Goal: Task Accomplishment & Management: Use online tool/utility

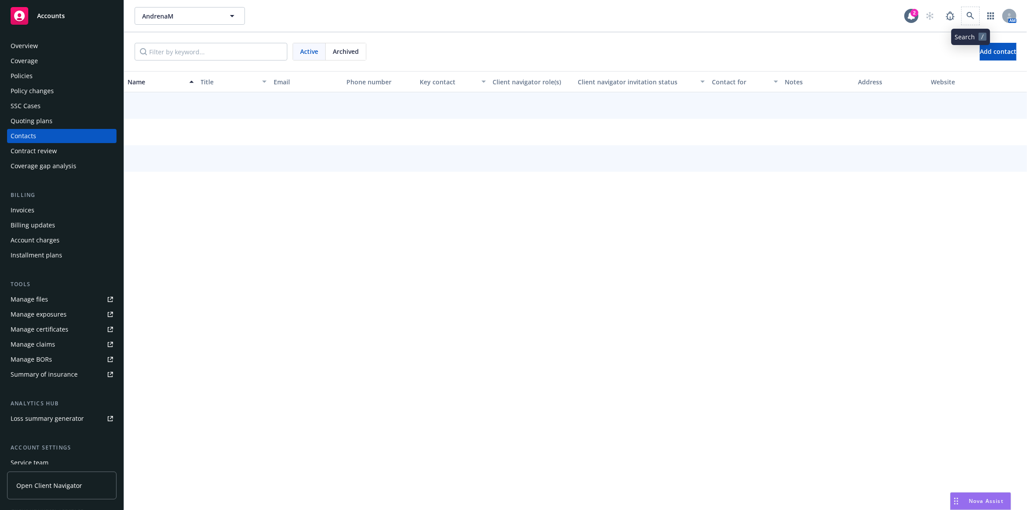
click at [979, 14] on span at bounding box center [971, 16] width 18 height 18
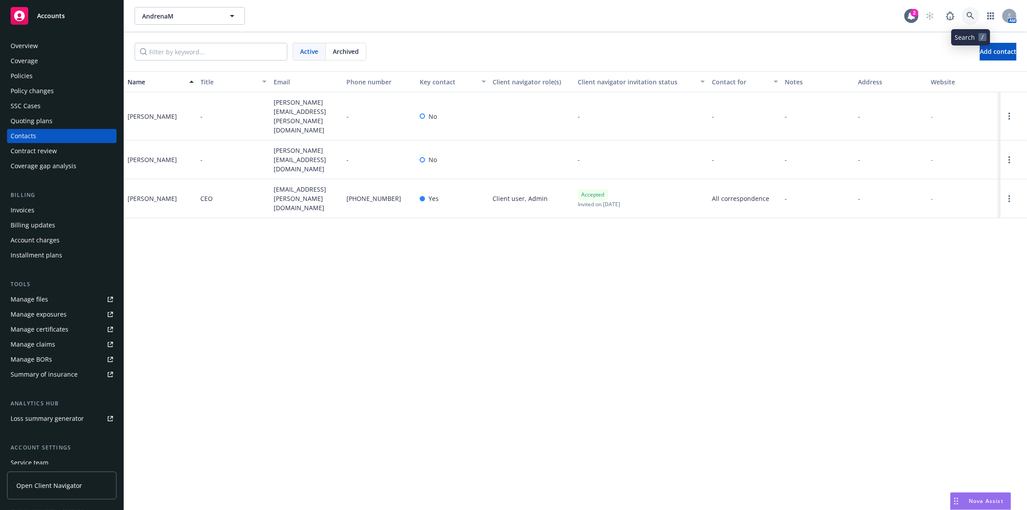
click at [970, 15] on icon at bounding box center [971, 16] width 8 height 8
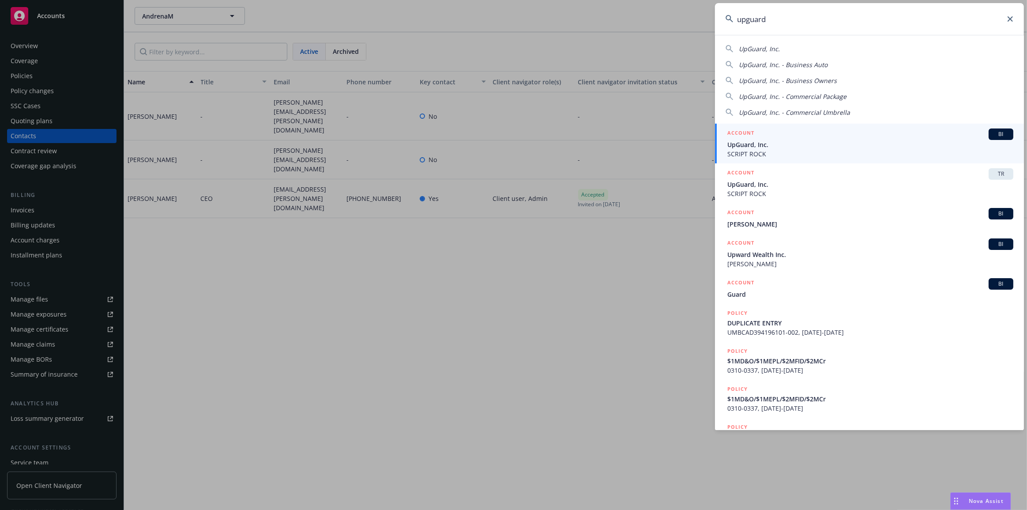
type input "upguard"
drag, startPoint x: 912, startPoint y: 142, endPoint x: 859, endPoint y: 154, distance: 54.3
click at [912, 142] on span "UpGuard, Inc." at bounding box center [870, 144] width 286 height 9
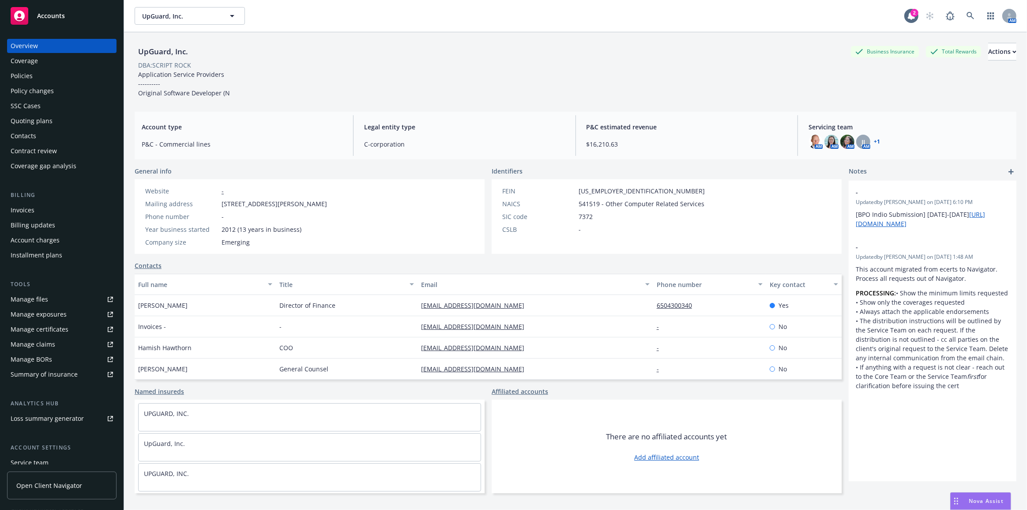
click at [97, 76] on div "Policies" at bounding box center [62, 76] width 102 height 14
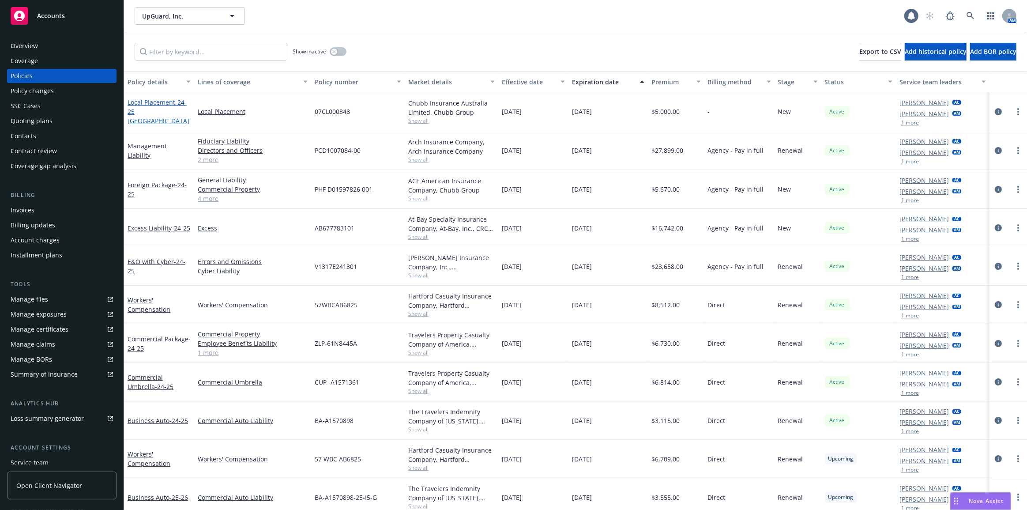
click at [158, 116] on span "- 24-25 Australia" at bounding box center [159, 111] width 62 height 27
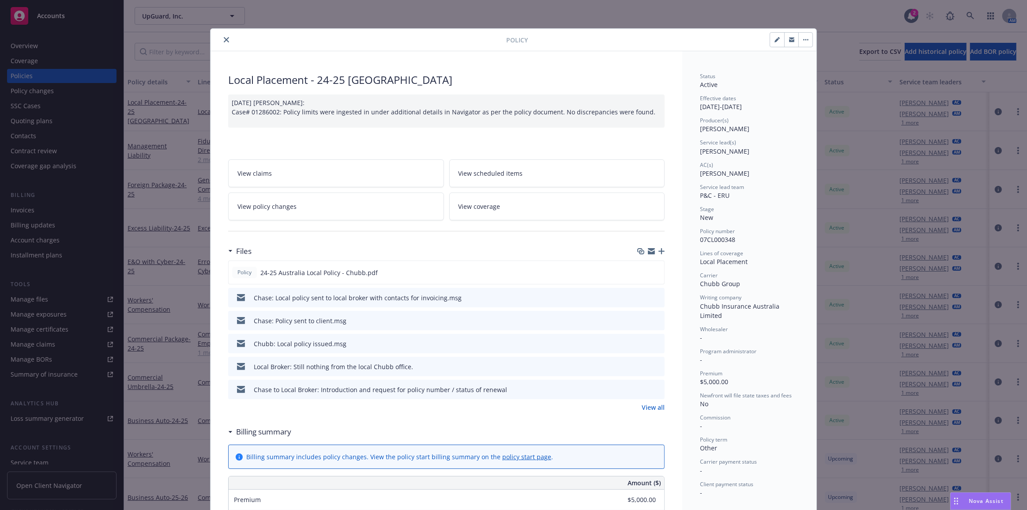
drag, startPoint x: 640, startPoint y: 268, endPoint x: 696, endPoint y: 274, distance: 56.4
click at [641, 268] on icon "download file" at bounding box center [641, 271] width 7 height 7
drag, startPoint x: 220, startPoint y: 36, endPoint x: 186, endPoint y: 36, distance: 33.5
click at [221, 36] on button "close" at bounding box center [226, 39] width 11 height 11
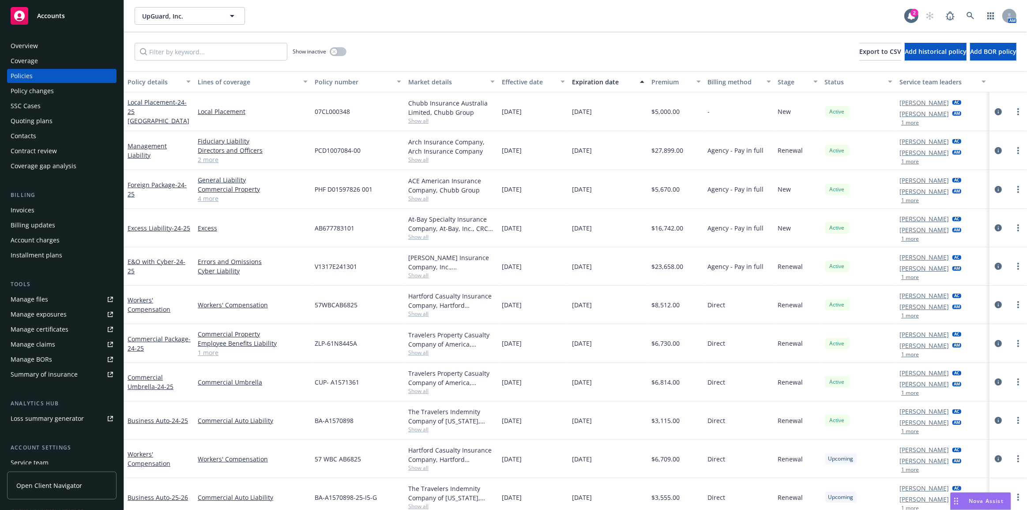
click at [79, 118] on div "Quoting plans" at bounding box center [62, 121] width 102 height 14
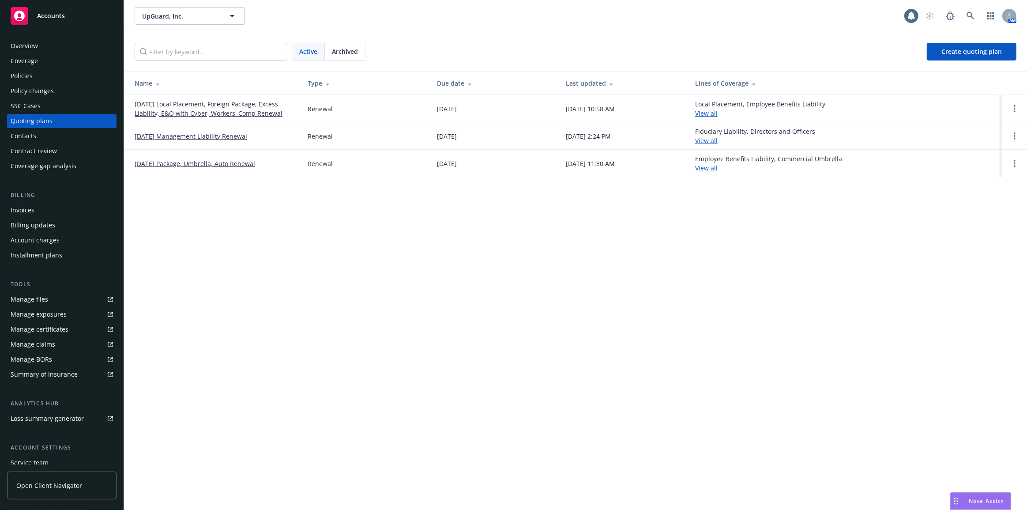
click at [181, 114] on link "[DATE] Local Placement, Foreign Package, Excess Liability, E&O with Cyber, Work…" at bounding box center [214, 108] width 159 height 19
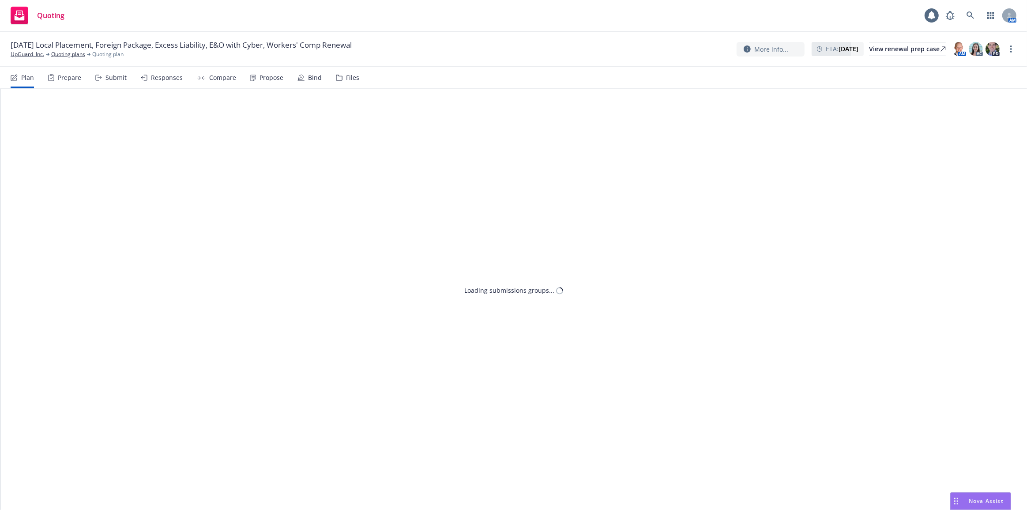
click at [275, 79] on div "Propose" at bounding box center [272, 77] width 24 height 7
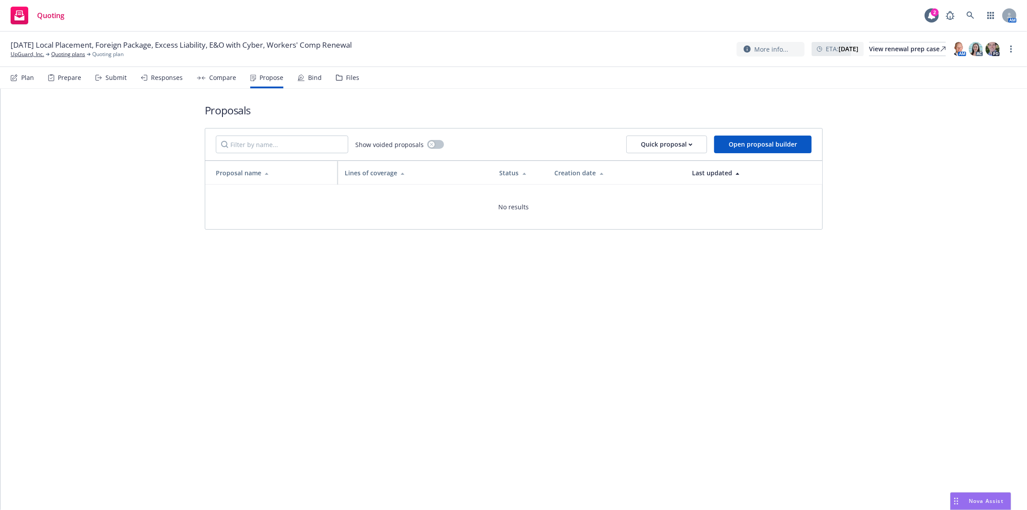
click at [308, 84] on div "Bind" at bounding box center [310, 77] width 24 height 21
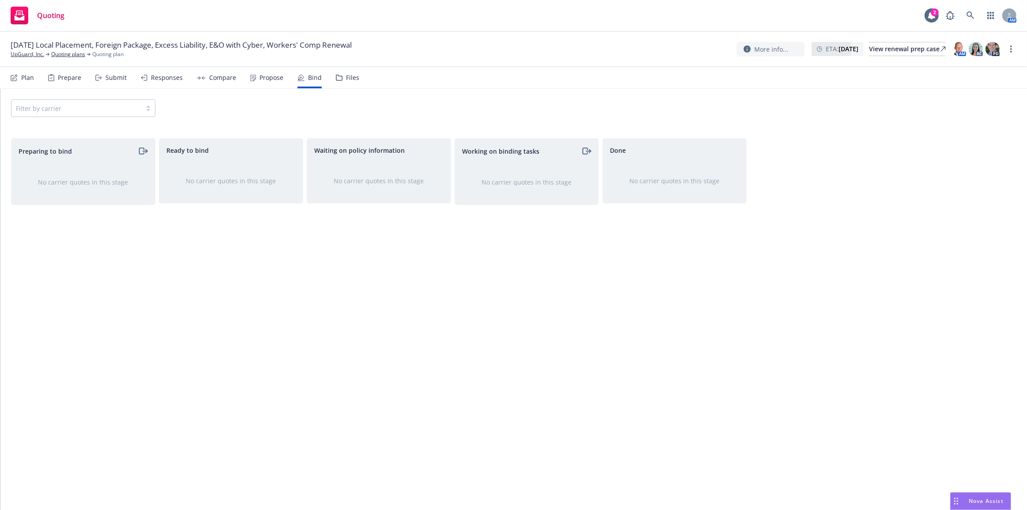
click at [171, 78] on div "Responses" at bounding box center [167, 77] width 32 height 7
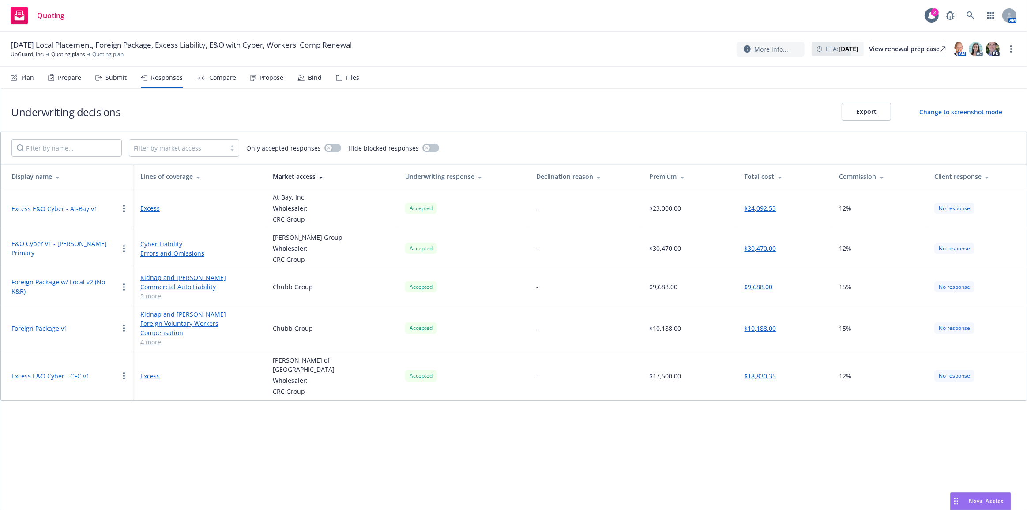
click at [50, 284] on button "Foreign Package w/ Local v2 (No K&R)" at bounding box center [64, 286] width 107 height 19
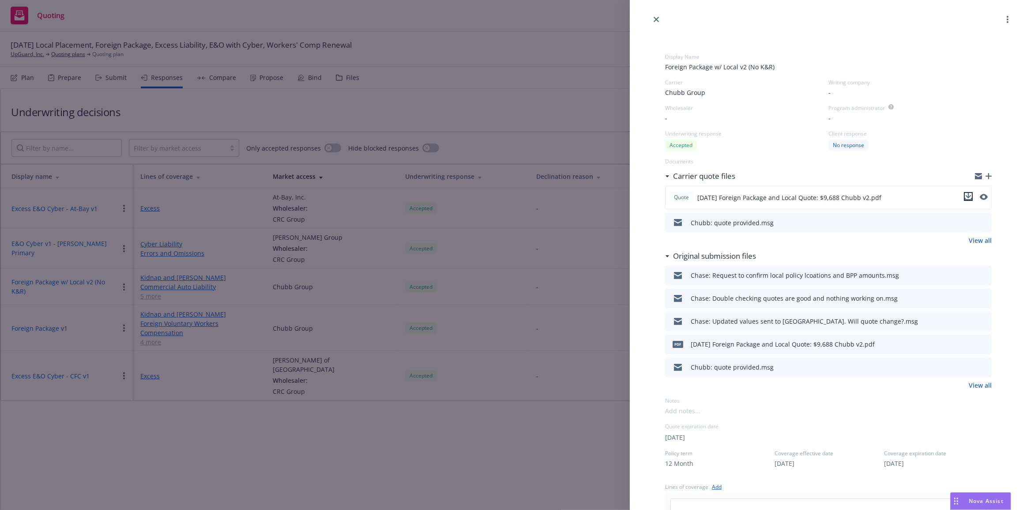
click at [965, 195] on icon "download file" at bounding box center [968, 196] width 7 height 7
drag, startPoint x: 580, startPoint y: 248, endPoint x: 588, endPoint y: 271, distance: 25.0
click at [580, 252] on div "Display Name Foreign Package w/ Local v2 (No K&R) Carrier Chubb Group Writing c…" at bounding box center [513, 255] width 1027 height 510
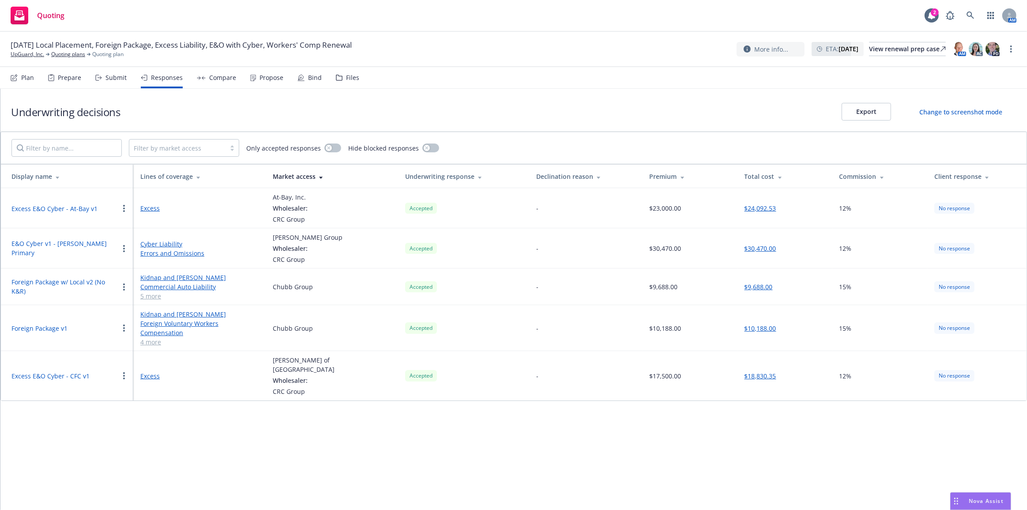
click at [977, 497] on span "Nova Assist" at bounding box center [986, 501] width 35 height 8
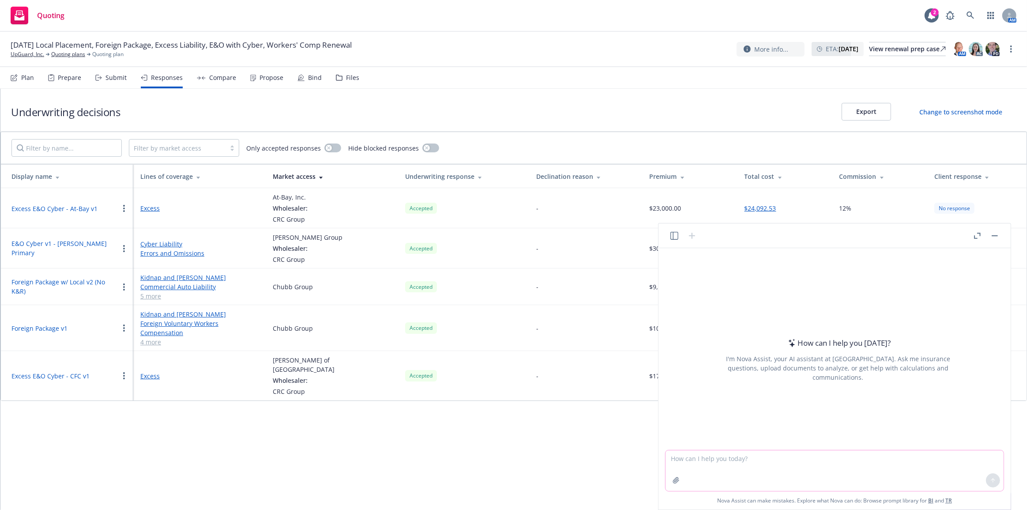
click at [802, 450] on textarea at bounding box center [835, 470] width 338 height 41
type textarea "how does a difference in conditions policy work"
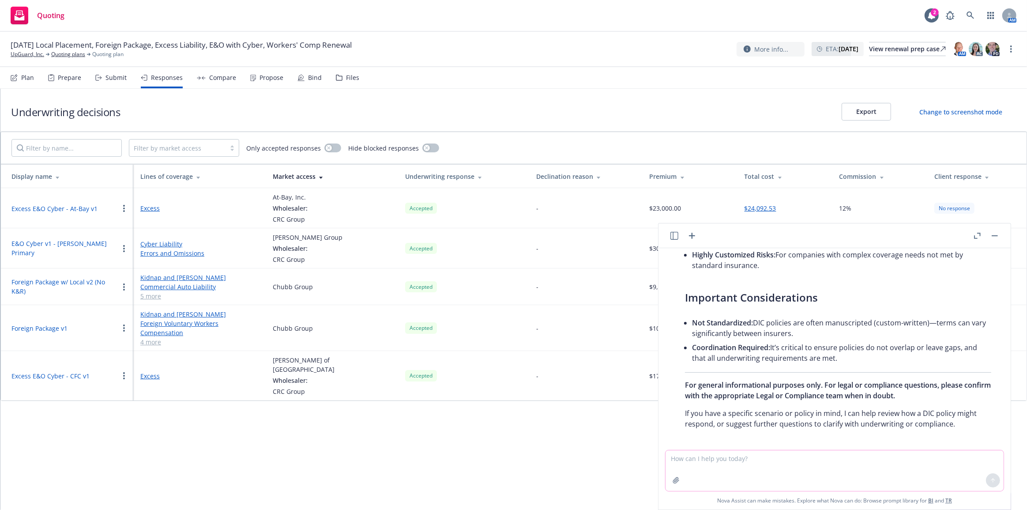
scroll to position [579, 0]
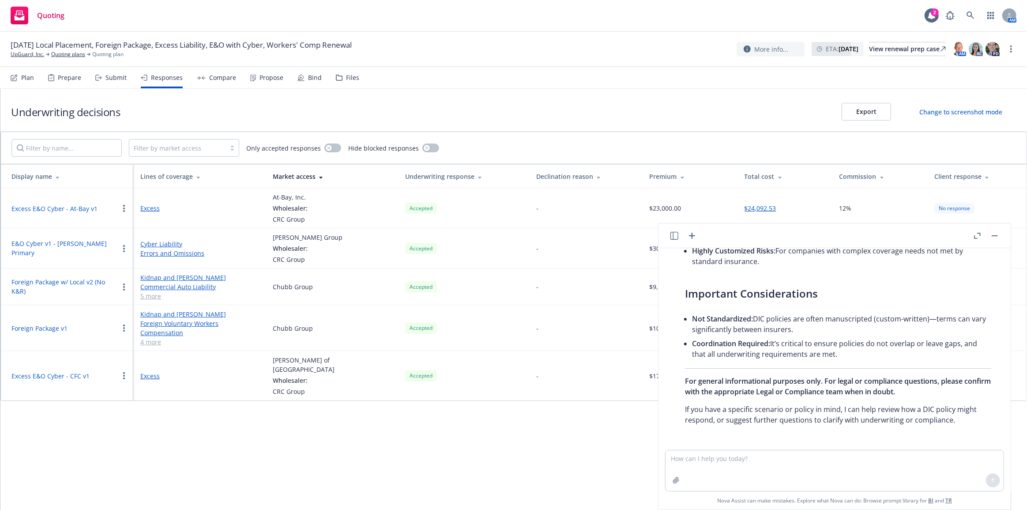
click at [980, 390] on p "For general informational purposes only. For legal or compliance questions, ple…" at bounding box center [838, 386] width 306 height 21
click at [40, 56] on link "UpGuard, Inc." at bounding box center [28, 54] width 34 height 8
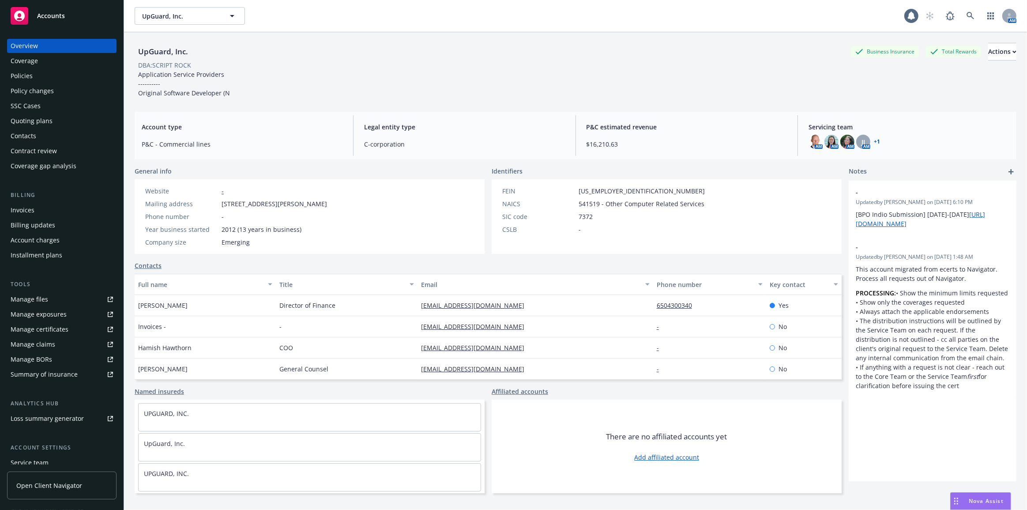
click at [35, 75] on div "Policies" at bounding box center [62, 76] width 102 height 14
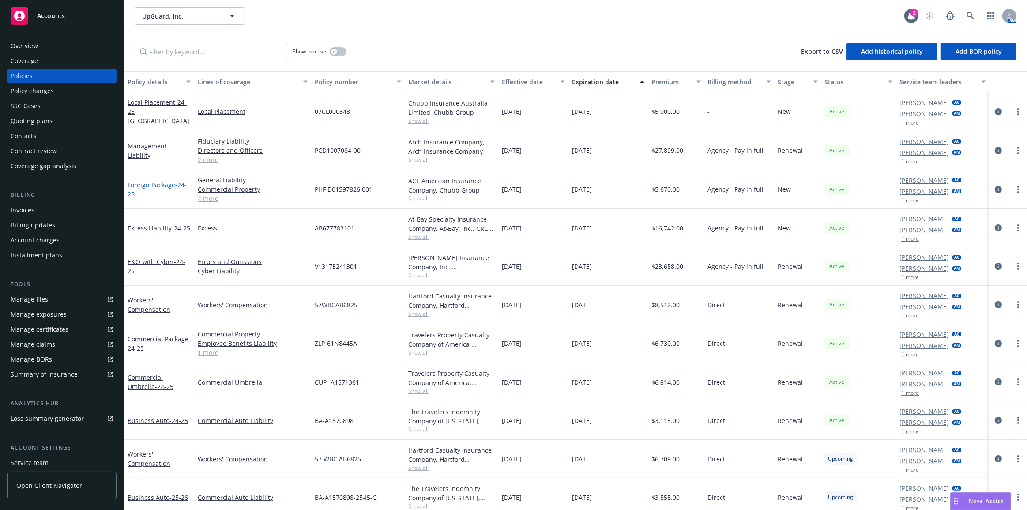
click at [153, 185] on link "Foreign Package - 24-25" at bounding box center [157, 190] width 59 height 18
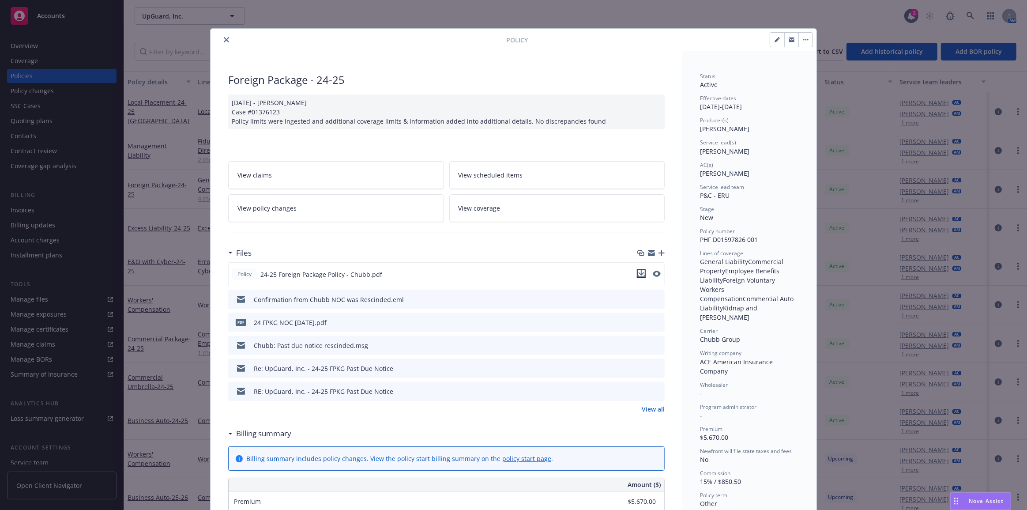
drag, startPoint x: 639, startPoint y: 274, endPoint x: 646, endPoint y: 275, distance: 7.1
click at [640, 274] on icon "download file" at bounding box center [641, 273] width 7 height 7
click at [975, 501] on span "Nova Assist" at bounding box center [986, 501] width 35 height 8
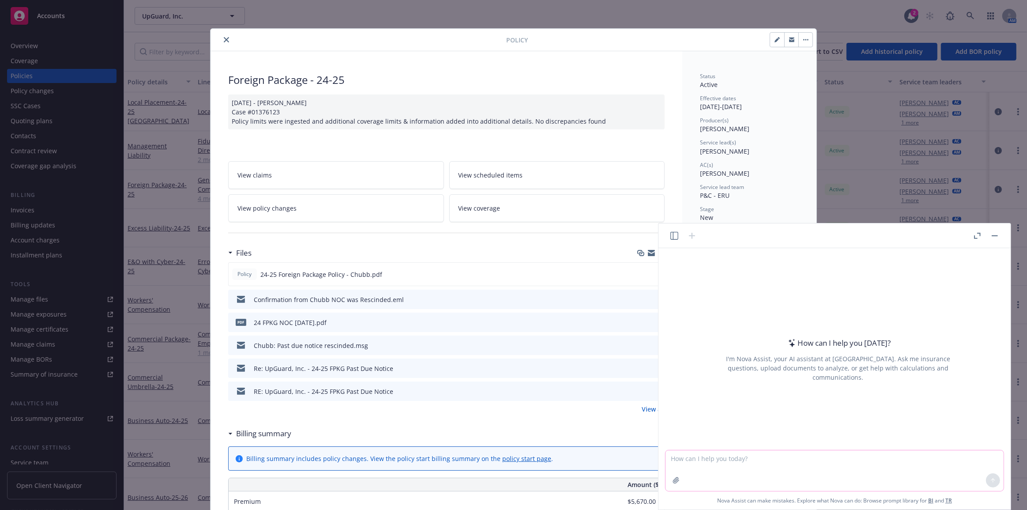
click at [937, 459] on textarea at bounding box center [835, 470] width 338 height 41
click at [859, 460] on textarea "what does it mean when a master policy has $60k TIV for the DIC on a location i…" at bounding box center [835, 470] width 338 height 41
type textarea "what does it mean when a master policy has $60k TIV for the DIC for property on…"
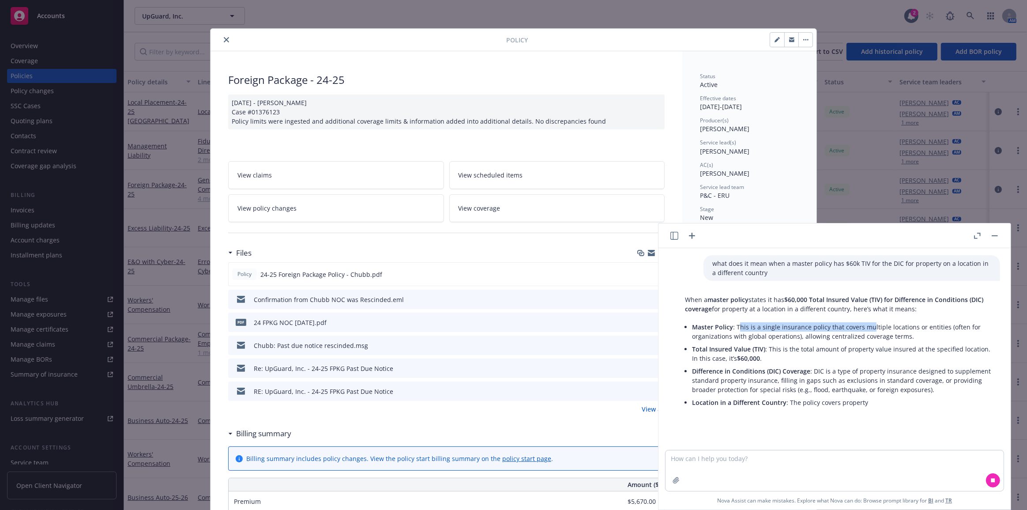
drag, startPoint x: 815, startPoint y: 324, endPoint x: 870, endPoint y: 324, distance: 55.2
click at [870, 324] on li "Master Policy : This is a single insurance policy that covers multiple location…" at bounding box center [841, 331] width 299 height 22
click at [887, 325] on li "Master Policy : This is a single insurance policy that covers multiple location…" at bounding box center [841, 331] width 299 height 22
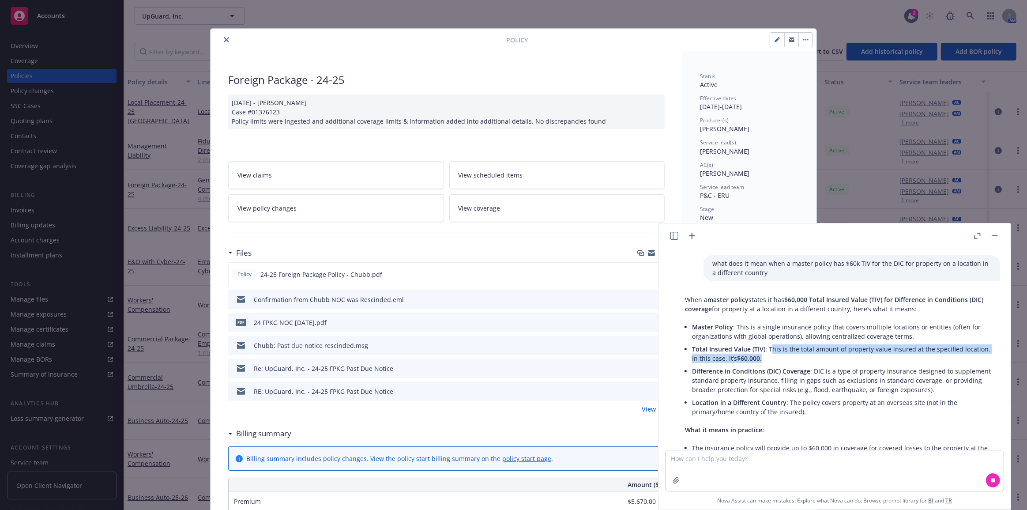
drag, startPoint x: 771, startPoint y: 350, endPoint x: 774, endPoint y: 355, distance: 5.9
click at [773, 355] on li "Total Insured Value (TIV) : This is the total amount of property value insured …" at bounding box center [841, 354] width 299 height 22
click at [776, 355] on li "Total Insured Value (TIV) : This is the total amount of property value insured …" at bounding box center [841, 354] width 299 height 22
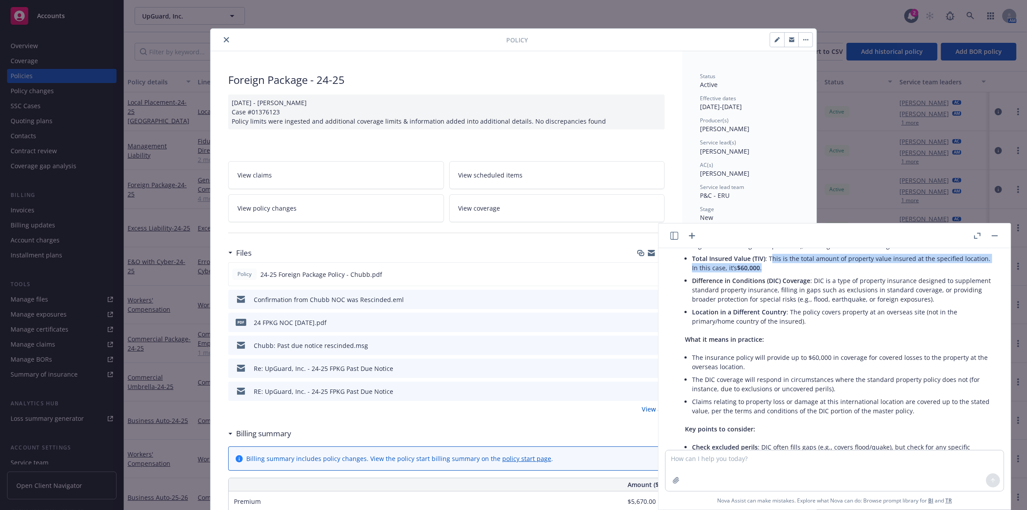
scroll to position [84, 0]
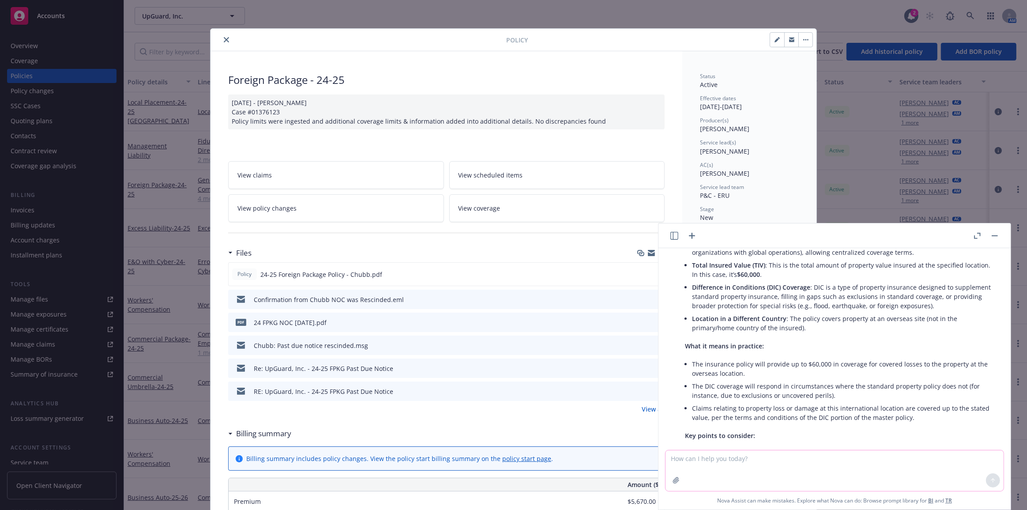
click at [803, 464] on textarea at bounding box center [835, 470] width 338 height 41
type textarea "how does DIC differ from a local property policy?"
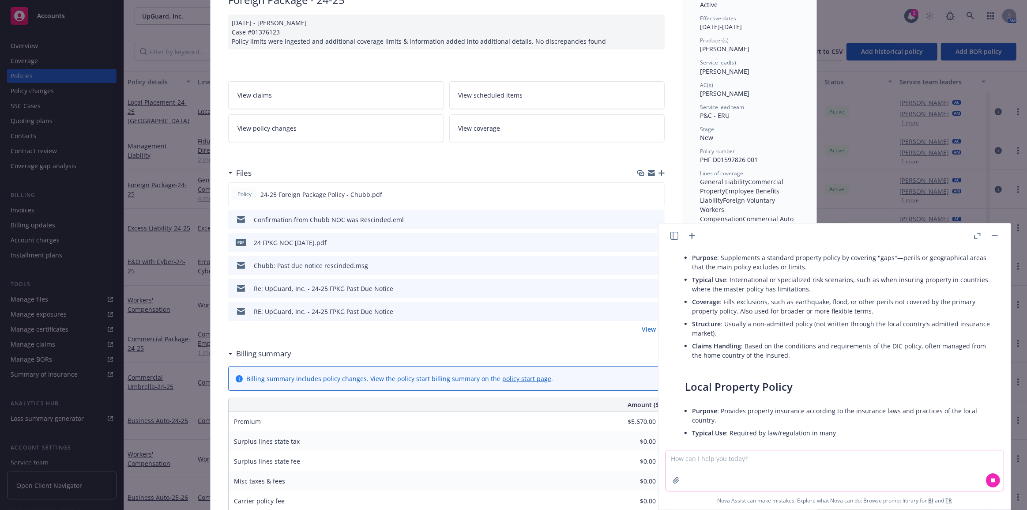
scroll to position [506, 0]
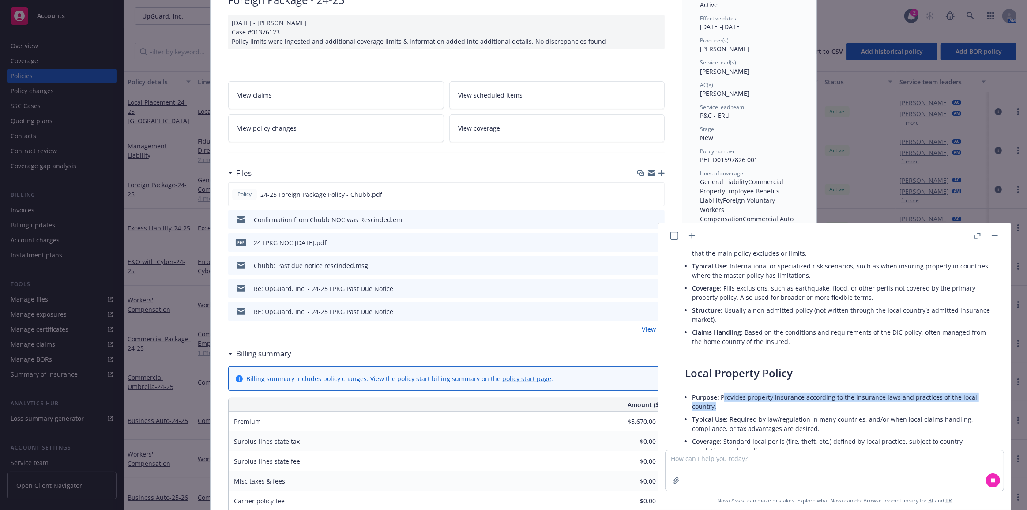
drag, startPoint x: 741, startPoint y: 397, endPoint x: 896, endPoint y: 408, distance: 156.2
click at [896, 408] on li "Purpose : Provides property insurance according to the insurance laws and pract…" at bounding box center [841, 402] width 299 height 22
click at [900, 410] on li "Purpose : Provides property insurance according to the insurance laws and pract…" at bounding box center [841, 402] width 299 height 22
drag, startPoint x: 776, startPoint y: 416, endPoint x: 750, endPoint y: 417, distance: 25.6
click at [775, 417] on li "Typical Use : Required by law/regulation in many countries, and/or when local c…" at bounding box center [841, 424] width 299 height 22
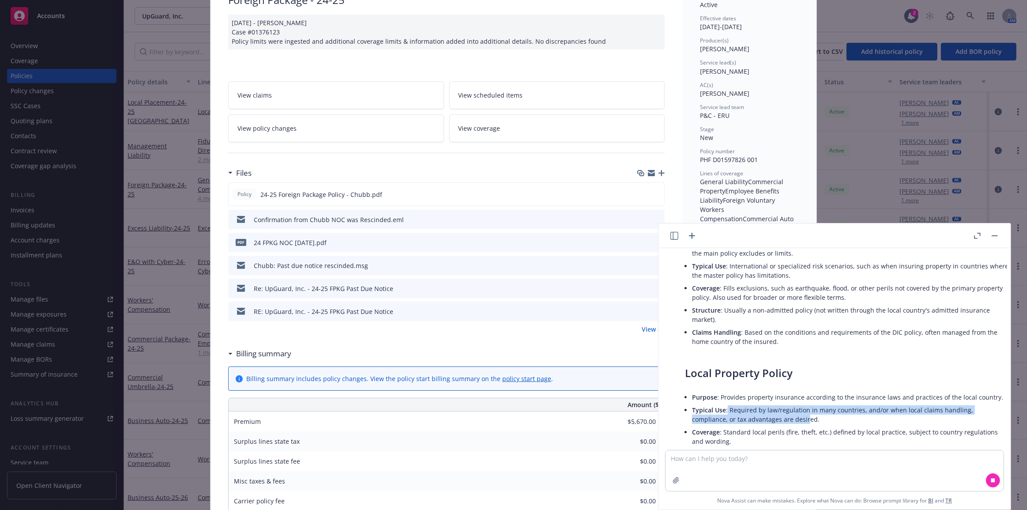
drag, startPoint x: 727, startPoint y: 419, endPoint x: 810, endPoint y: 432, distance: 84.0
click at [809, 426] on li "Typical Use : Required by law/regulation in many countries, and/or when local c…" at bounding box center [851, 414] width 318 height 22
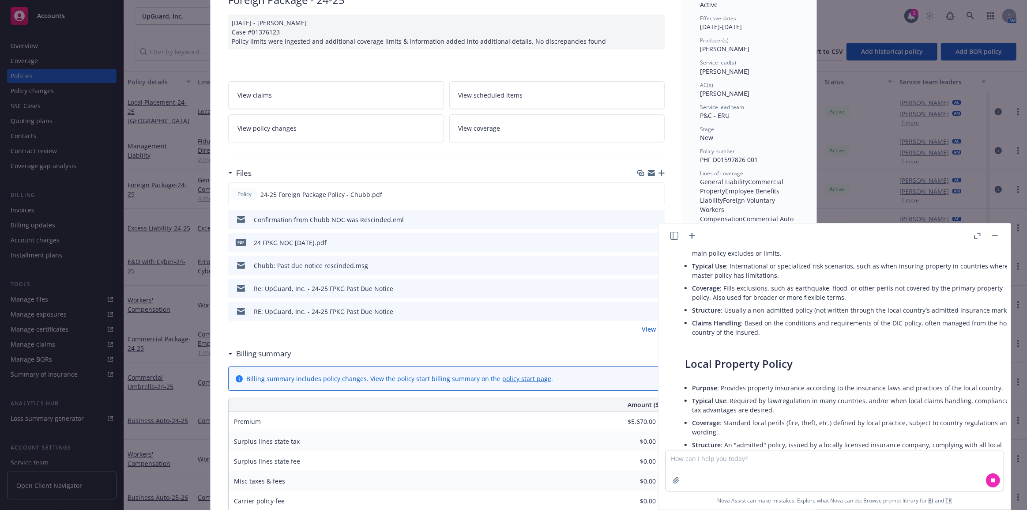
click at [830, 429] on li "Coverage : Standard local perils (fire, theft, etc.) defined by local practice,…" at bounding box center [857, 427] width 331 height 22
drag, startPoint x: 798, startPoint y: 419, endPoint x: 710, endPoint y: 414, distance: 88.4
click at [704, 413] on li "Typical Use : Required by law/regulation in many countries, and/or when local c…" at bounding box center [857, 405] width 331 height 22
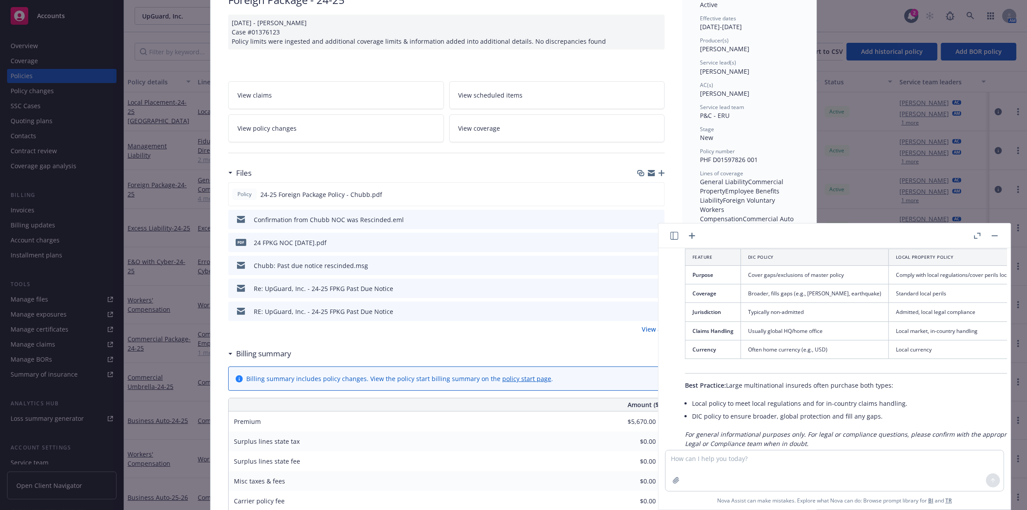
scroll to position [826, 0]
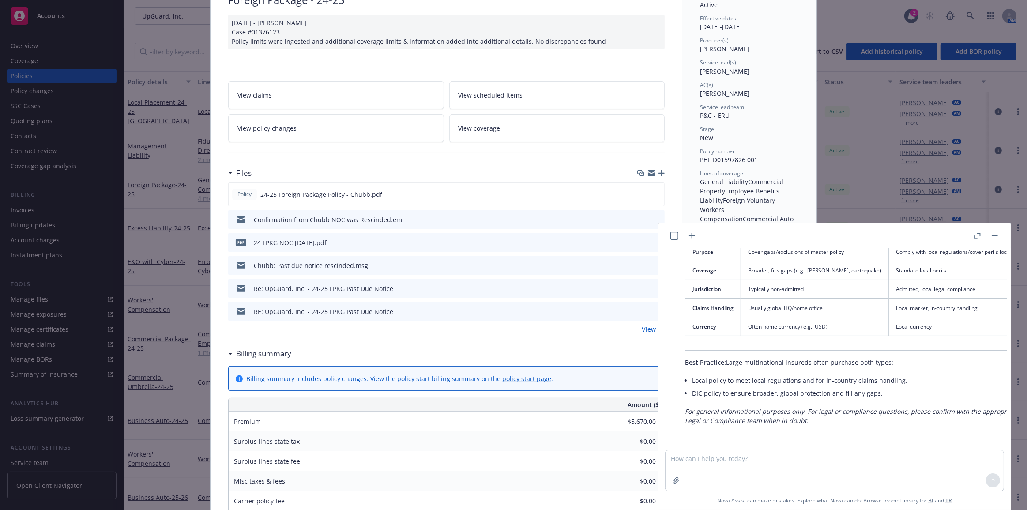
click at [234, 73] on div "View claims View scheduled items View policy changes View coverage" at bounding box center [446, 107] width 437 height 72
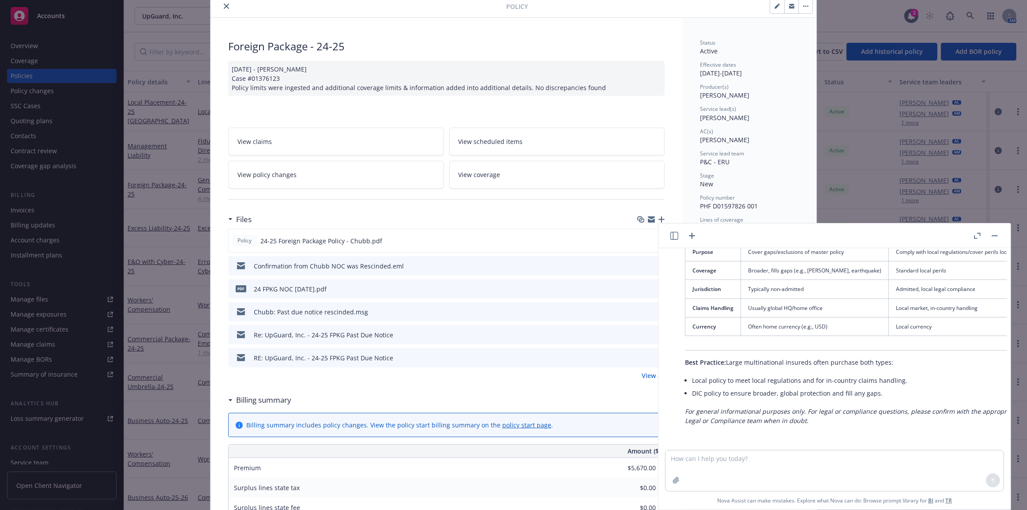
scroll to position [0, 0]
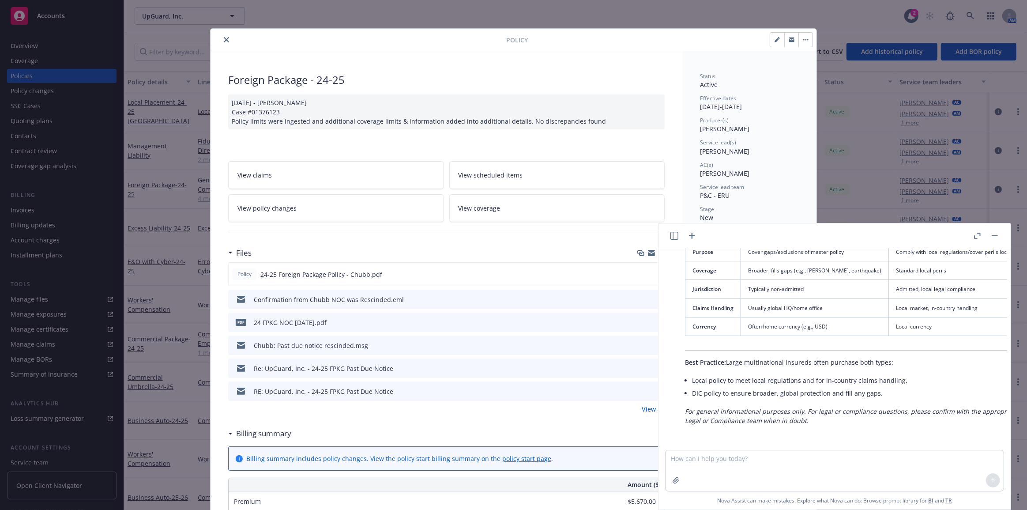
click at [224, 38] on icon "close" at bounding box center [226, 39] width 5 height 5
click at [50, 120] on div "Policy Foreign Package - 24-25 12/12/2024 - Siva Case #01376123 Policy limits w…" at bounding box center [513, 255] width 1027 height 510
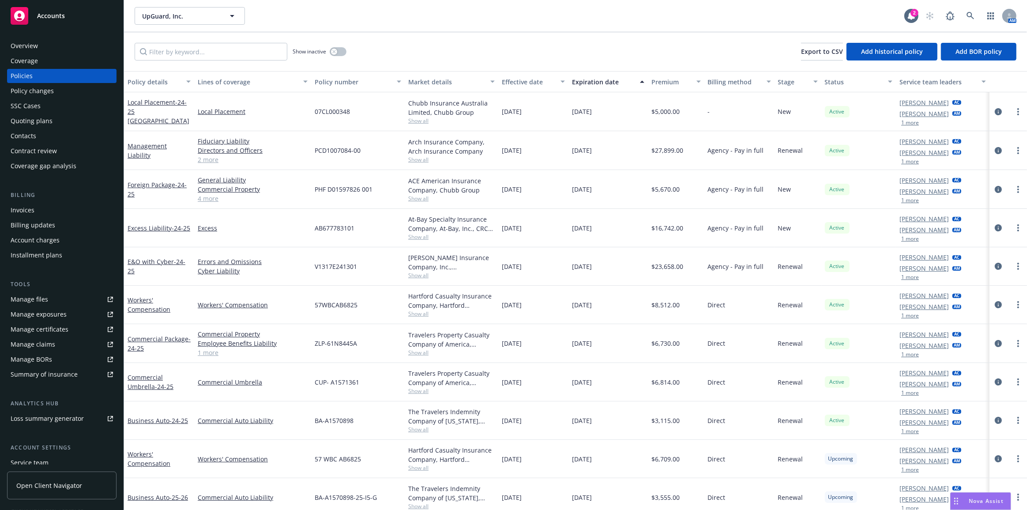
click at [49, 119] on div "Quoting plans" at bounding box center [32, 121] width 42 height 14
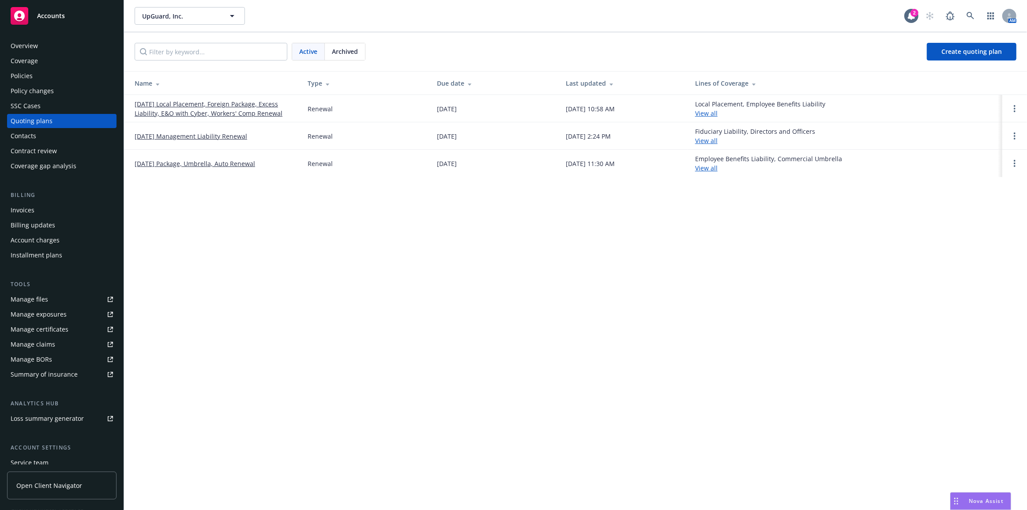
drag, startPoint x: 386, startPoint y: 282, endPoint x: 208, endPoint y: 4, distance: 330.9
click at [385, 285] on div "UpGuard, Inc. UpGuard, Inc. 2 AM Active Archived Create quoting plan Name Type …" at bounding box center [575, 255] width 903 height 510
click at [151, 107] on link "[DATE] Local Placement, Foreign Package, Excess Liability, E&O with Cyber, Work…" at bounding box center [214, 108] width 159 height 19
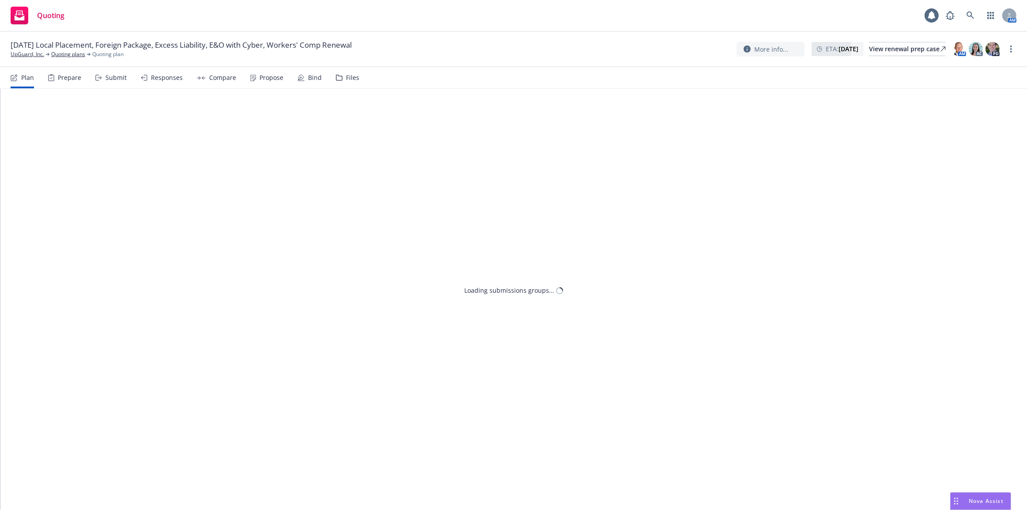
click at [250, 75] on icon at bounding box center [253, 78] width 6 height 7
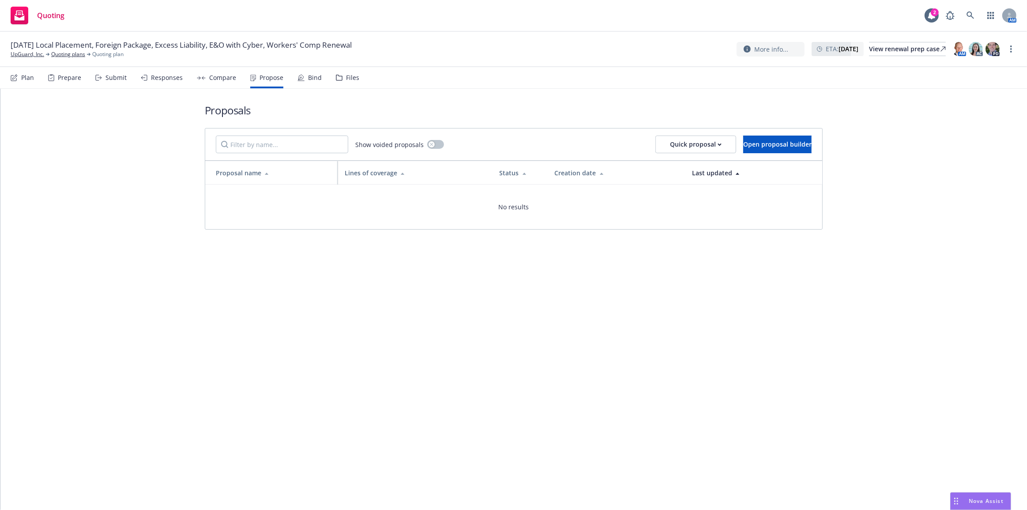
click at [172, 77] on div "Responses" at bounding box center [167, 77] width 32 height 7
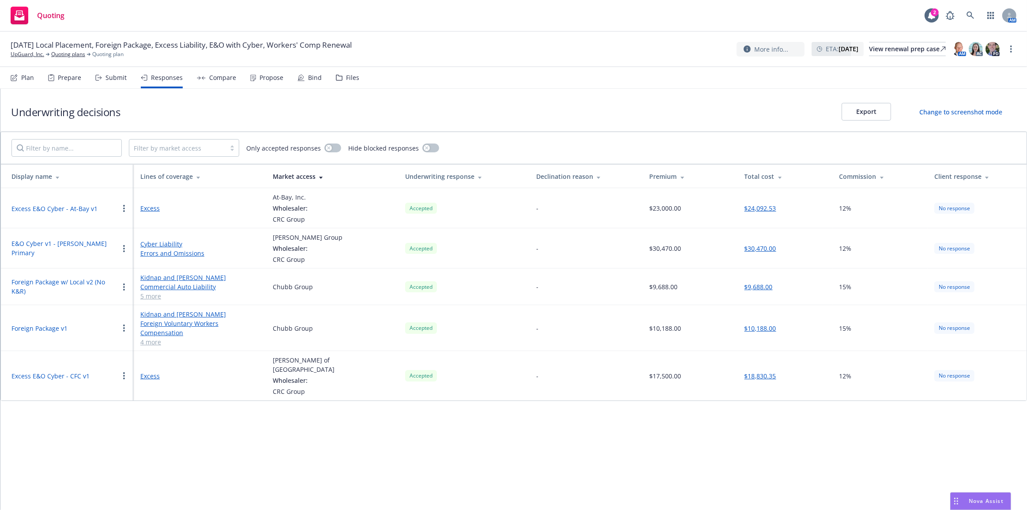
click at [72, 284] on button "Foreign Package w/ Local v2 (No K&R)" at bounding box center [64, 286] width 107 height 19
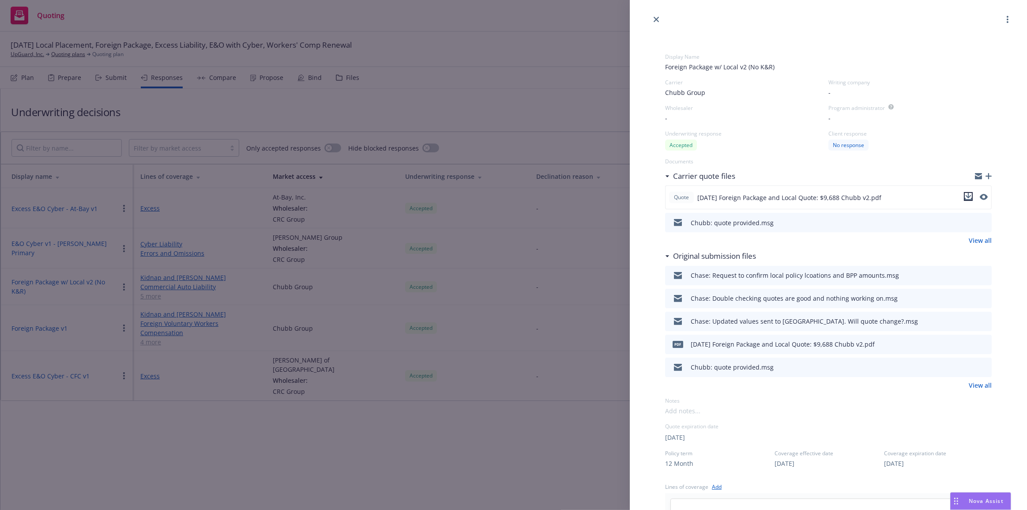
click at [965, 194] on icon "download file" at bounding box center [968, 196] width 7 height 7
drag, startPoint x: 658, startPoint y: 19, endPoint x: 729, endPoint y: 54, distance: 79.8
click at [658, 19] on icon "close" at bounding box center [656, 19] width 5 height 5
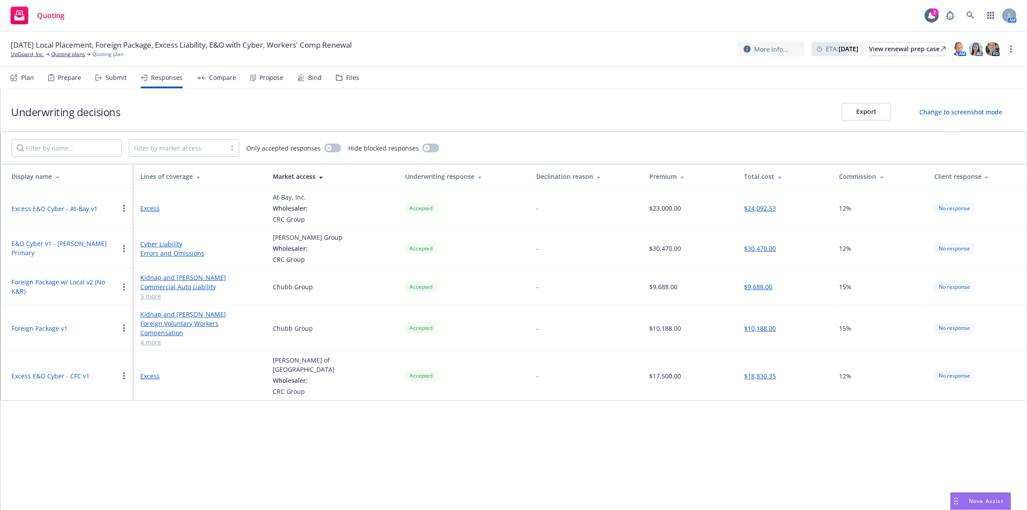
click at [502, 71] on nav "Plan Prepare Submit Responses Compare Propose Bind Files" at bounding box center [514, 77] width 1006 height 21
click at [209, 75] on div "Compare" at bounding box center [222, 77] width 27 height 7
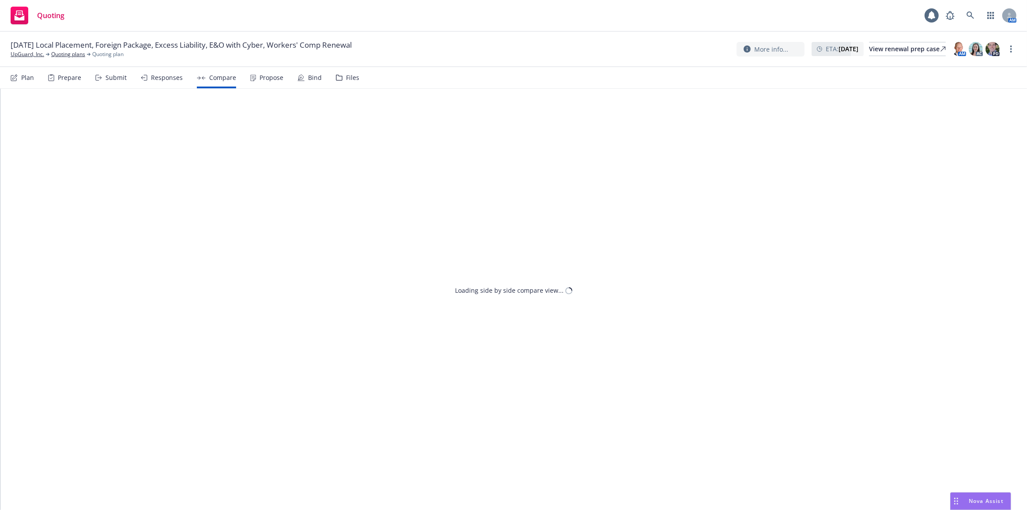
click at [262, 78] on div "Propose" at bounding box center [272, 77] width 24 height 7
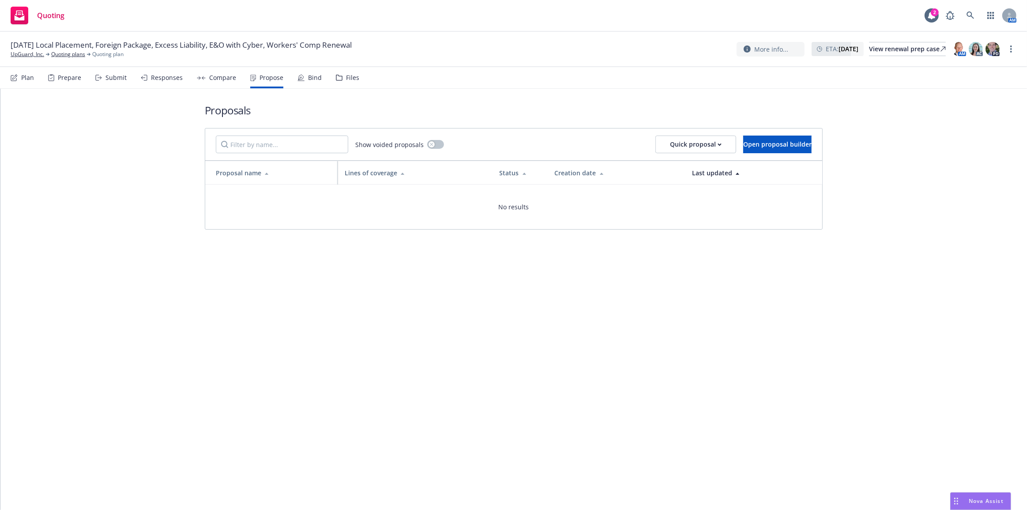
click at [97, 76] on icon at bounding box center [98, 78] width 7 height 6
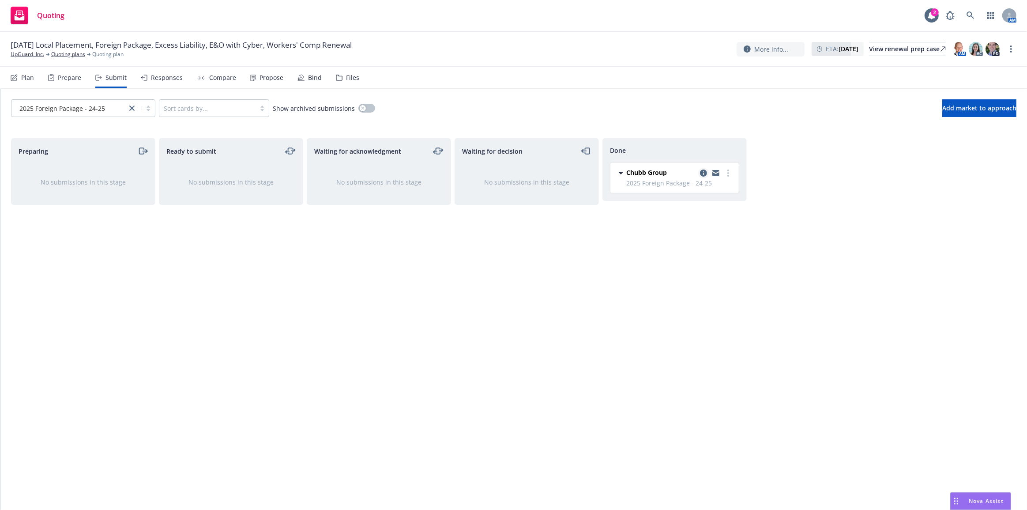
click at [704, 173] on icon "copy logging email" at bounding box center [703, 172] width 7 height 7
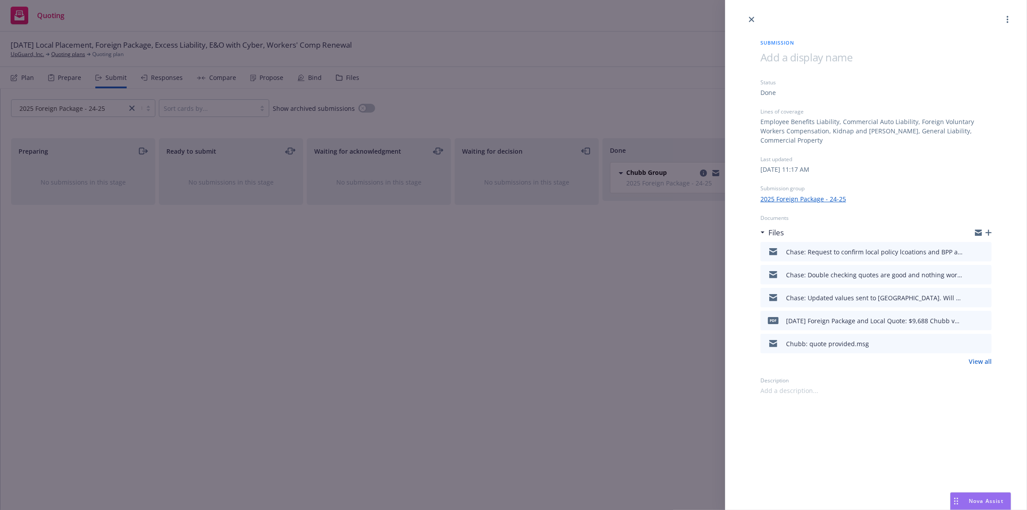
click at [992, 235] on icon "button" at bounding box center [989, 233] width 6 height 6
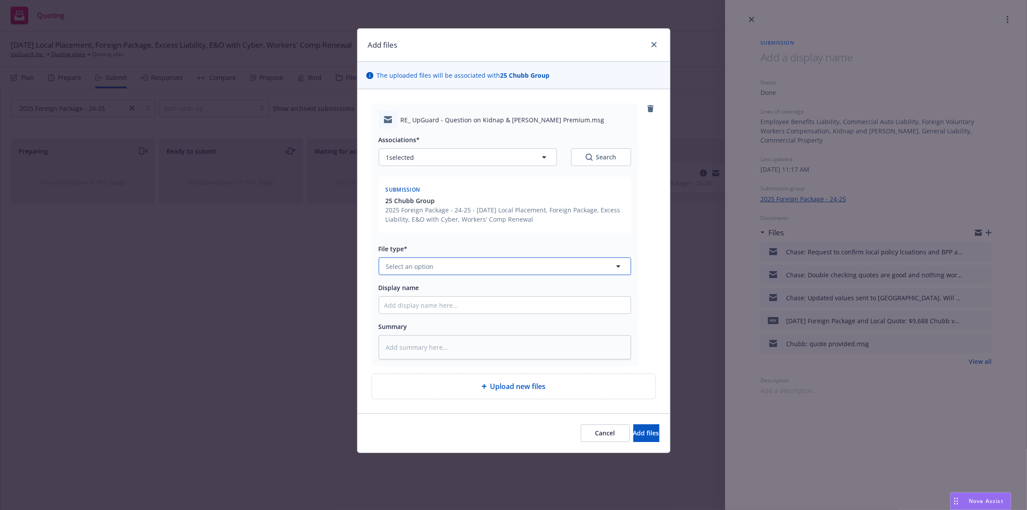
click at [529, 258] on button "Select an option" at bounding box center [505, 266] width 252 height 18
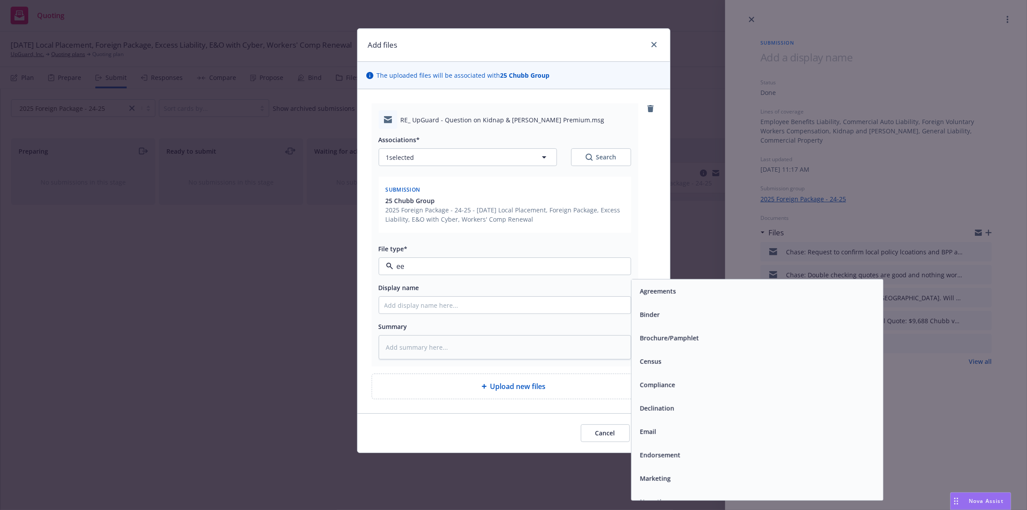
type input "een"
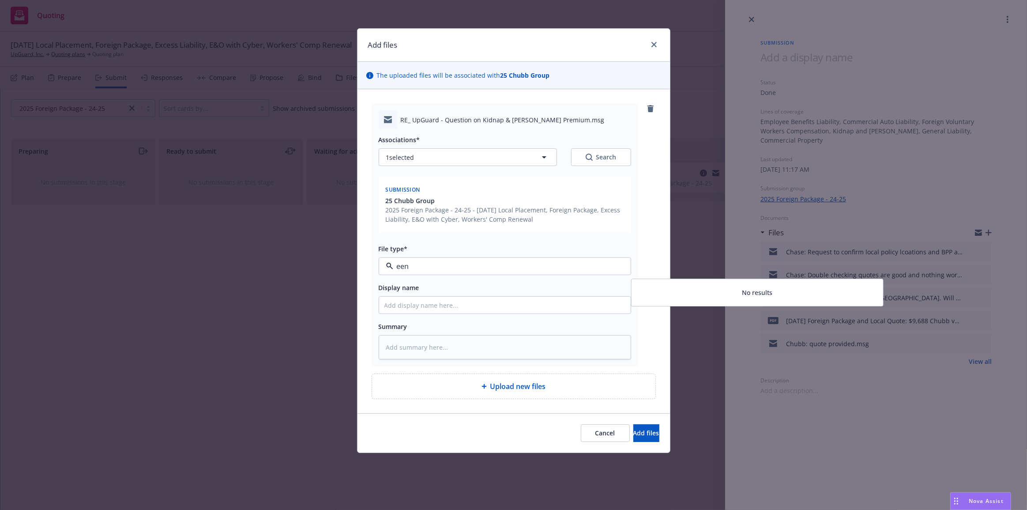
click at [526, 264] on input "een" at bounding box center [503, 266] width 220 height 11
type input "em"
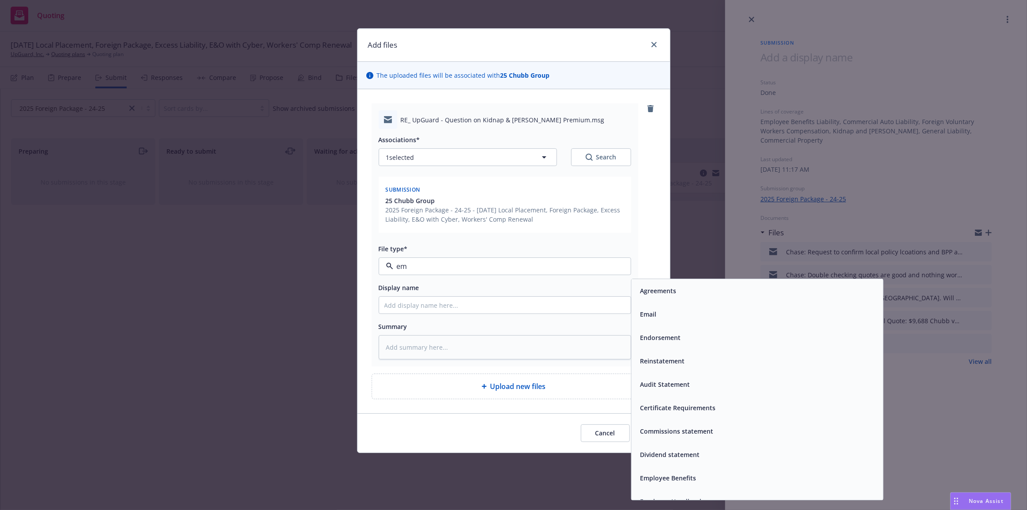
click at [689, 318] on div "Email" at bounding box center [756, 314] width 241 height 13
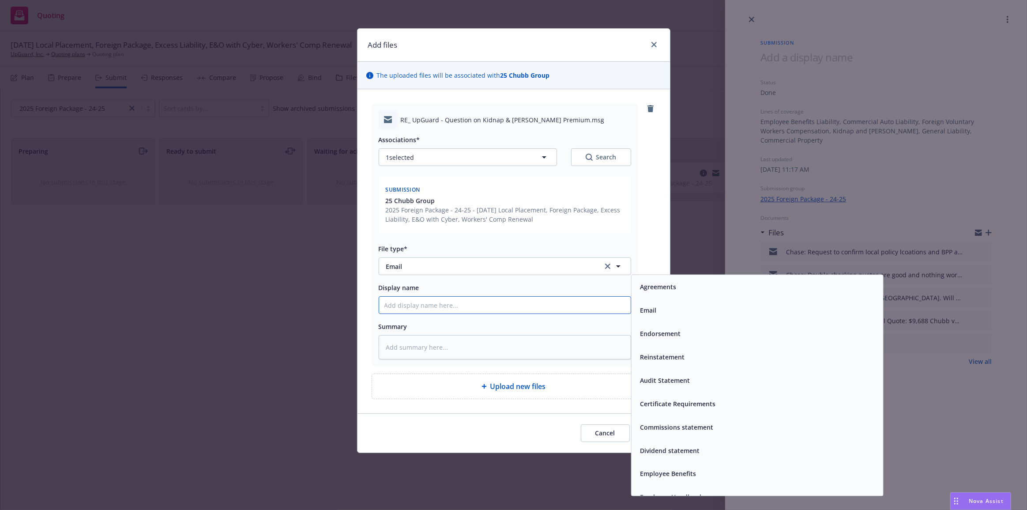
click at [608, 298] on input "Display name" at bounding box center [505, 305] width 252 height 17
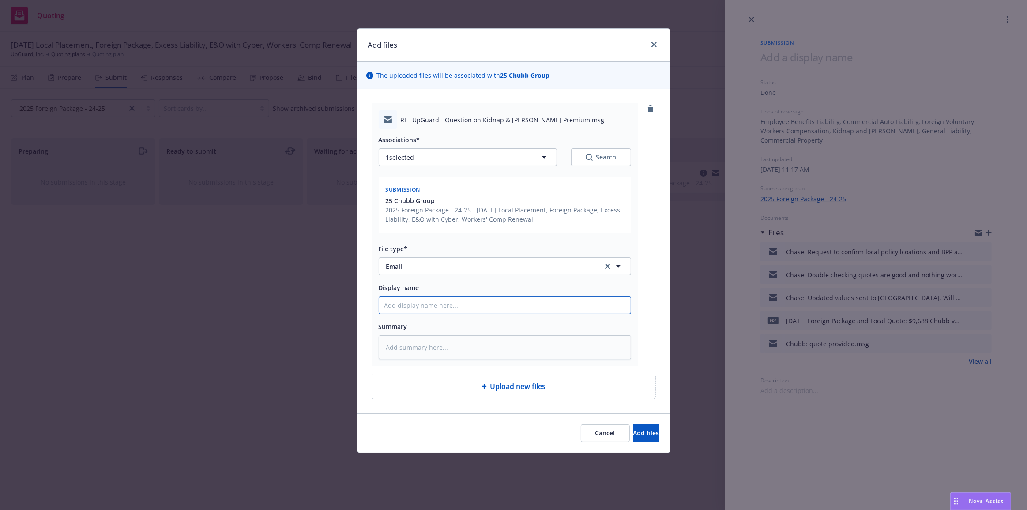
type textarea "x"
type input "U"
type textarea "x"
type input "UW"
type textarea "x"
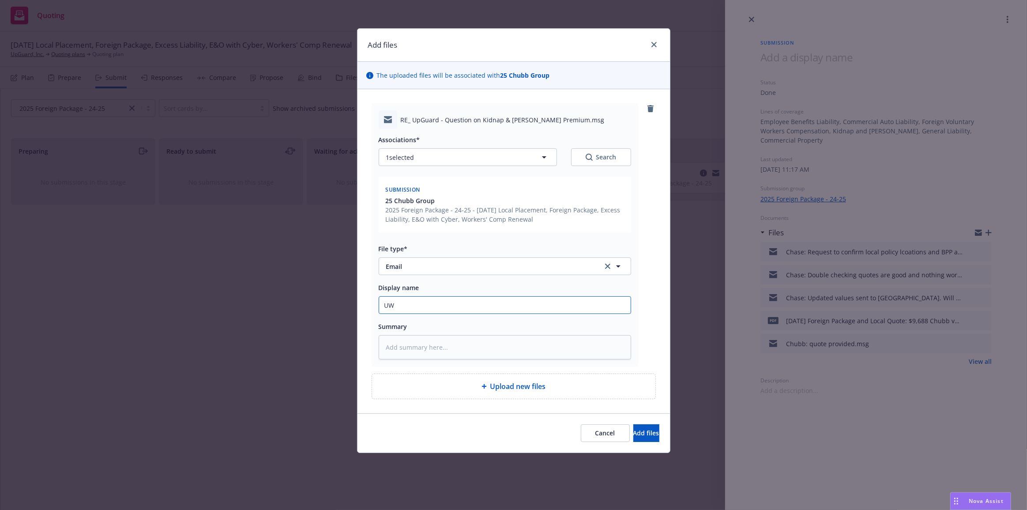
type input "UW:"
type textarea "x"
type input "UW:"
type textarea "x"
type input "UW: C"
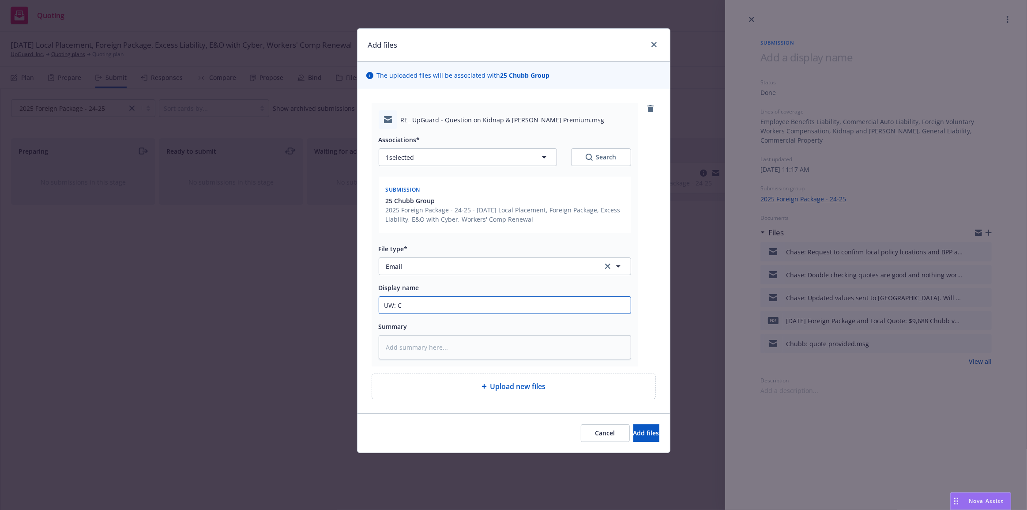
type textarea "x"
type input "UW: Co"
type textarea "x"
type input "UW: Con"
type textarea "x"
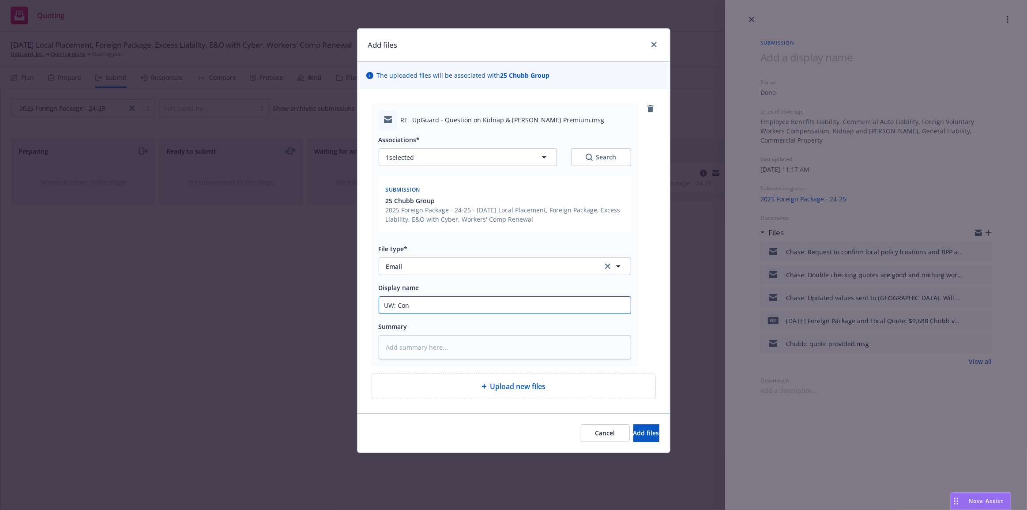
type input "UW: Conf"
type textarea "x"
type input "UW: Confi"
type textarea "x"
type input "UW: Confir"
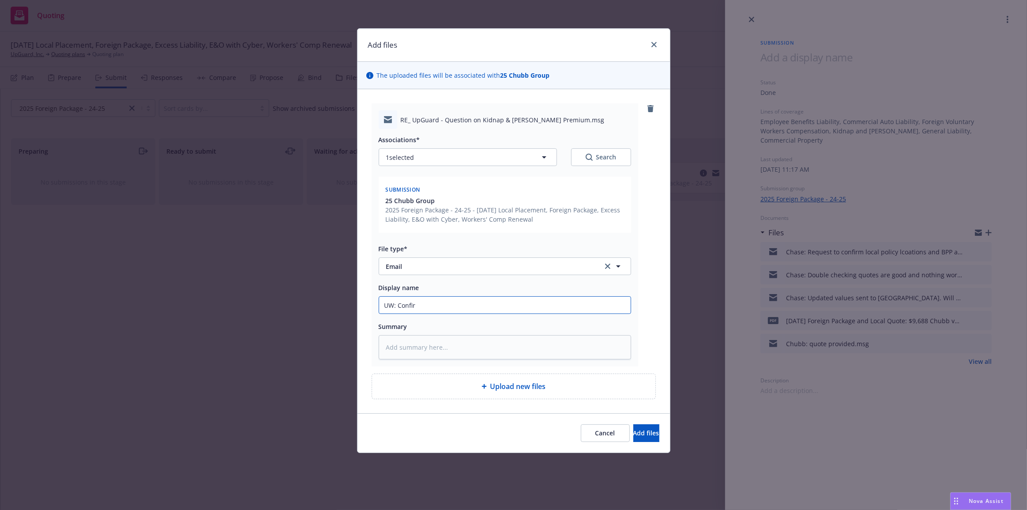
type textarea "x"
type input "UW: Confirm"
type textarea "x"
type input "UW: Confirmi"
type textarea "x"
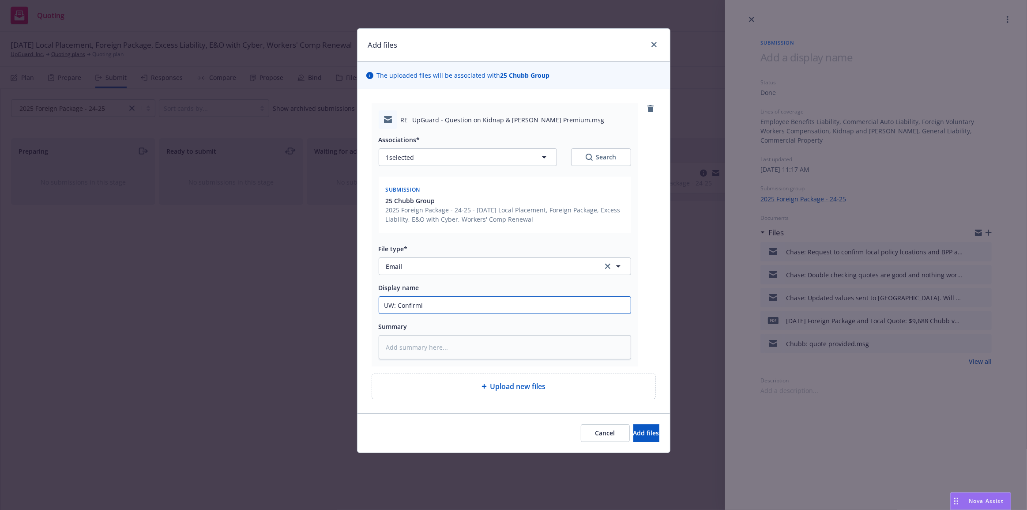
type input "UW: Confirmin"
type textarea "x"
type input "UW: Confirming"
type textarea "x"
type input "UW: Confirming"
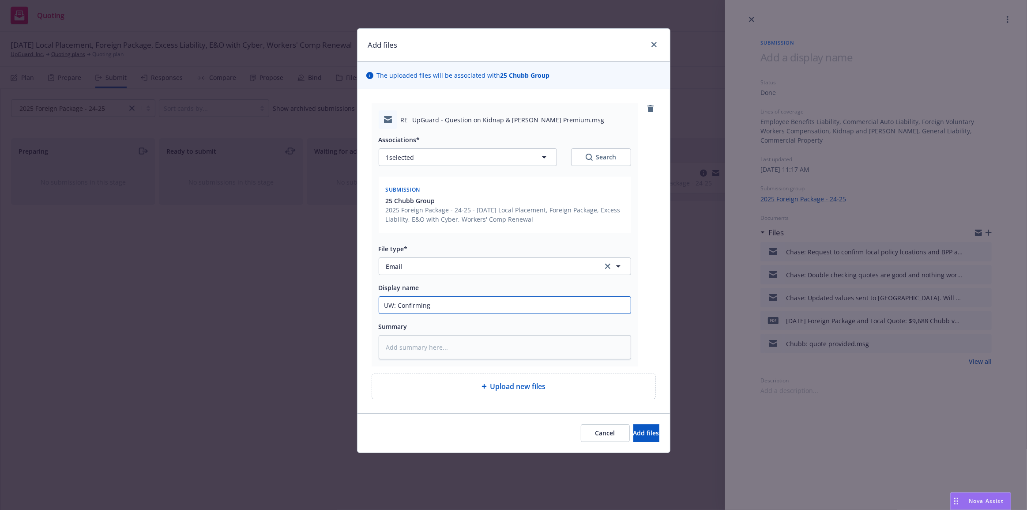
type textarea "x"
type input "UW: Confirming i"
type textarea "x"
type input "UW: Confirming"
type textarea "x"
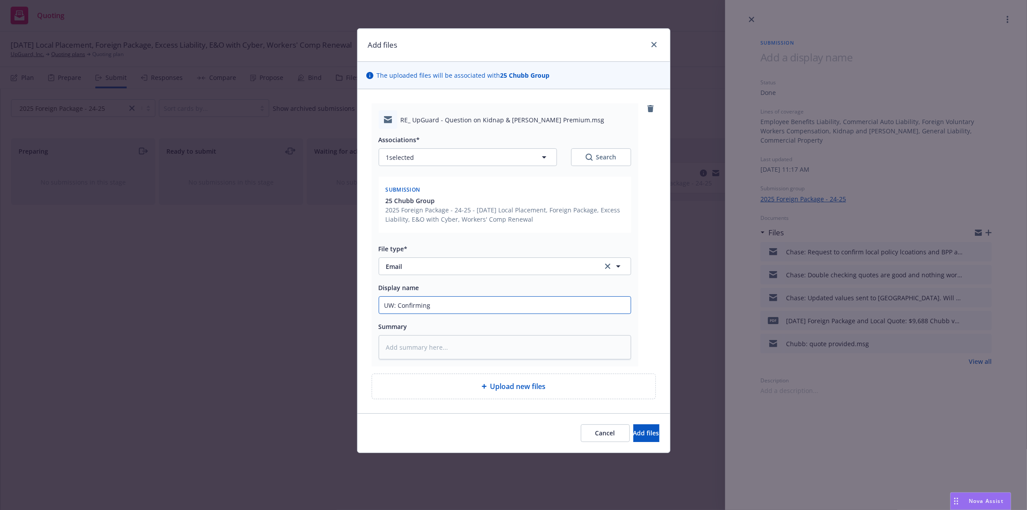
type input "UW: Confirming t"
type textarea "x"
type input "UW: Confirming th"
type textarea "x"
type input "UW: Confirming the"
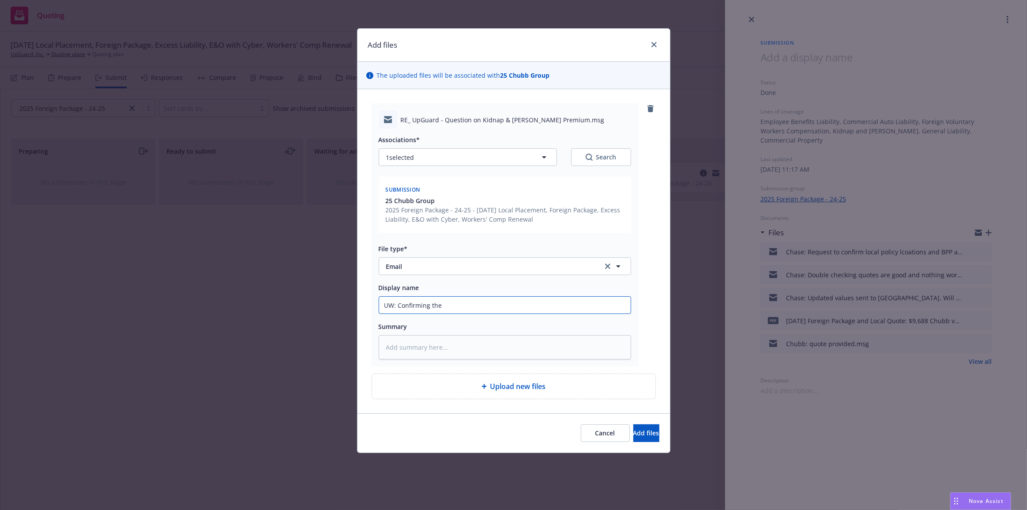
type textarea "x"
type input "UW: Confirming the l"
type textarea "x"
type input "UW: Confirming the lo"
type textarea "x"
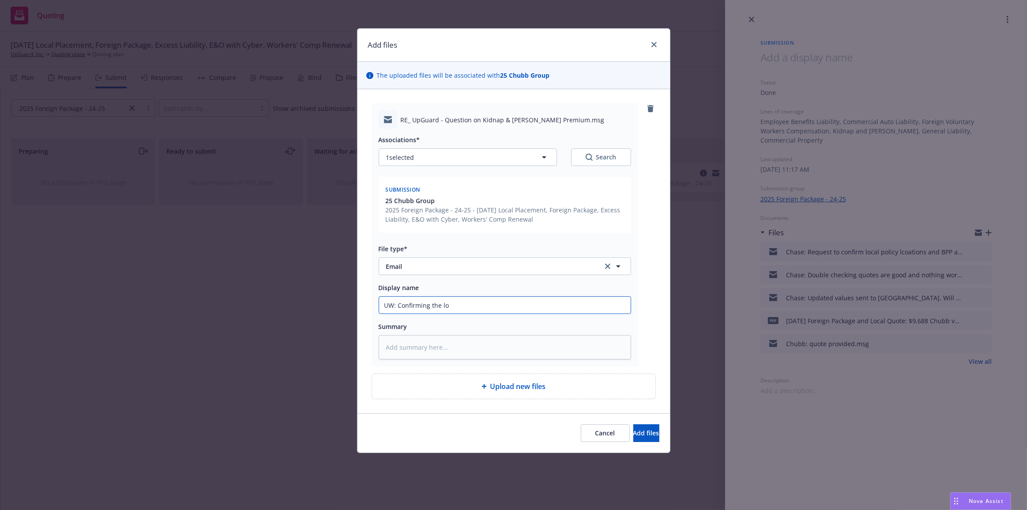
type input "UW: Confirming the loc"
type textarea "x"
type input "UW: Confirming the locati"
type textarea "x"
type input "UW: Confirming the locatio"
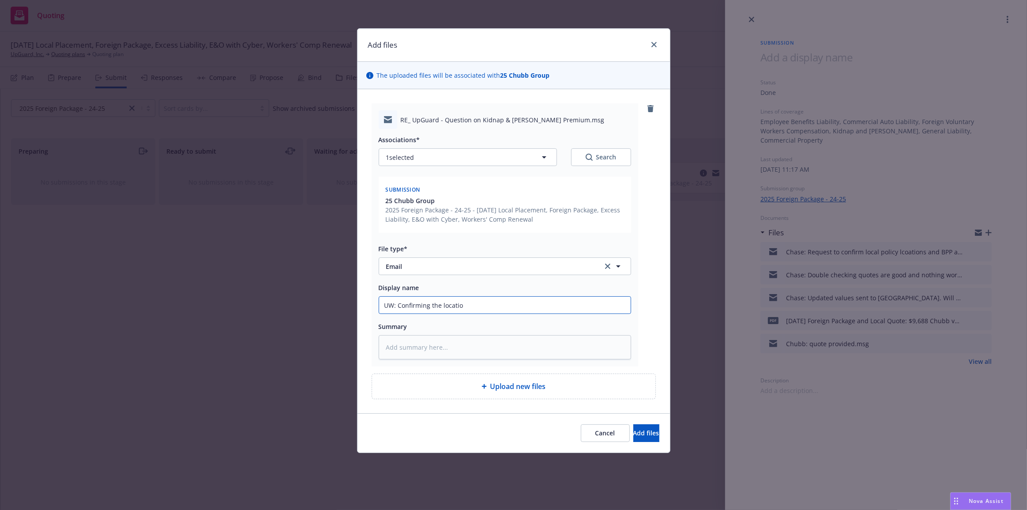
type textarea "x"
type input "[GEOGRAPHIC_DATA]: Confirming the locations"
type textarea "x"
type input "[GEOGRAPHIC_DATA]: Confirming the locations"
type textarea "x"
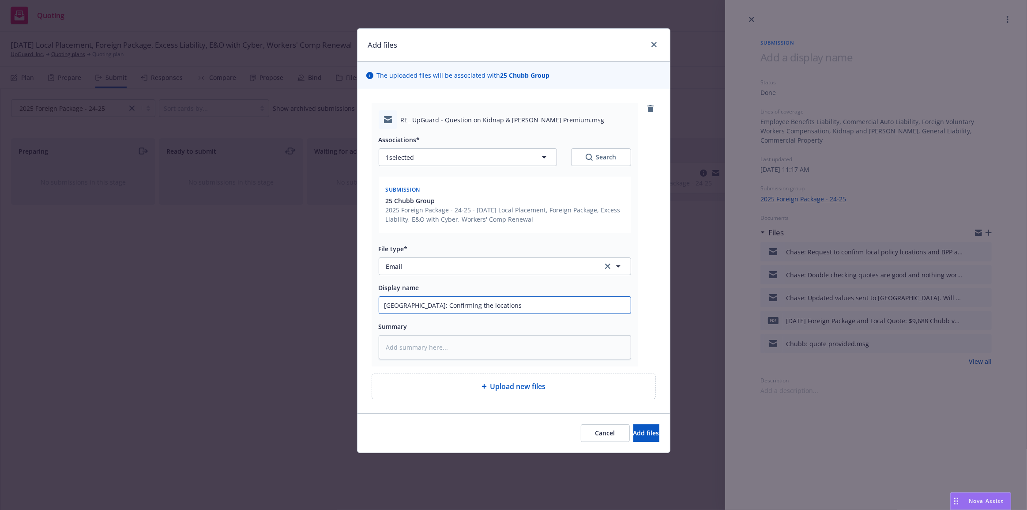
type input "[GEOGRAPHIC_DATA]: Confirming the locations"
type textarea "x"
type input "[GEOGRAPHIC_DATA]: Confirming the locations."
type textarea "x"
type input "[GEOGRAPHIC_DATA]: Confirming the locations."
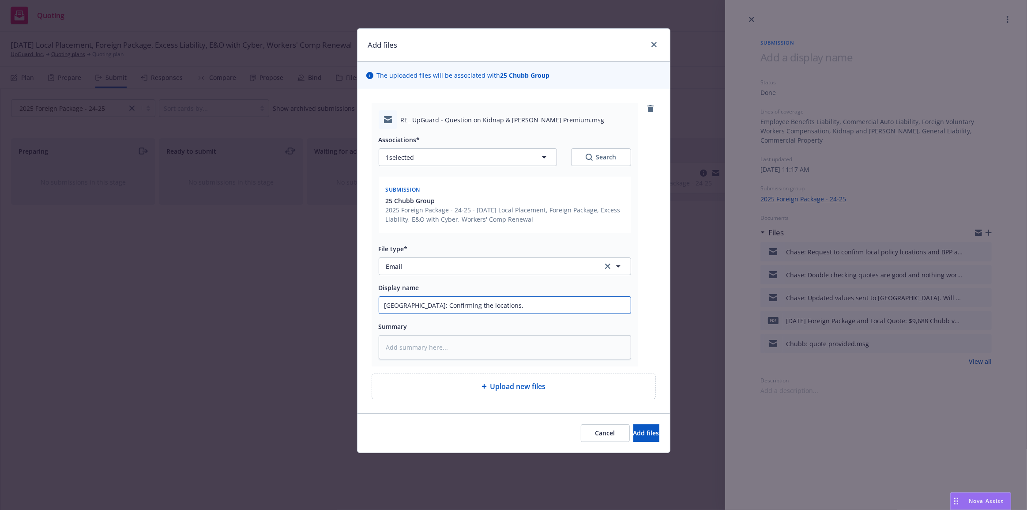
type textarea "x"
type input "[GEOGRAPHIC_DATA]: Confirming the locations. D"
type textarea "x"
type input "[GEOGRAPHIC_DATA]: Confirming the locations. DI"
type textarea "x"
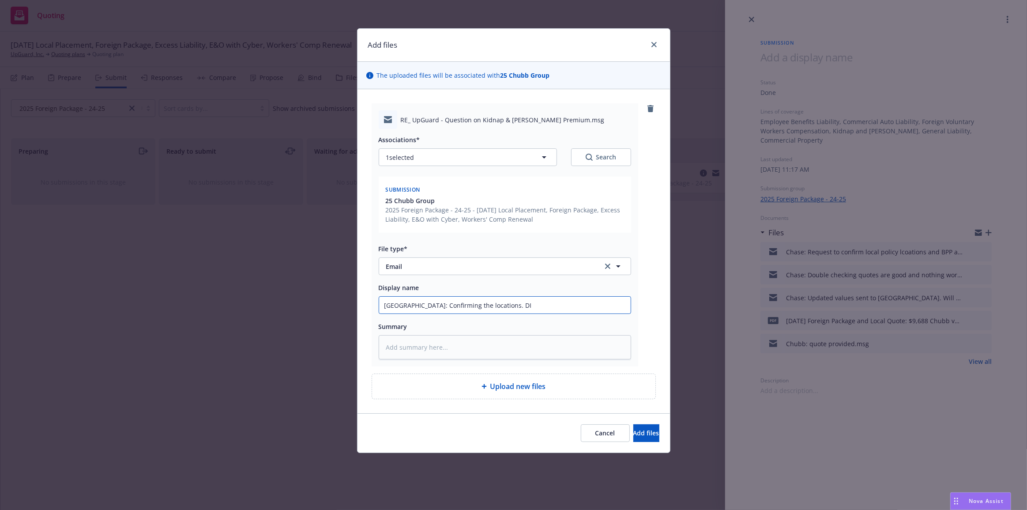
type input "[GEOGRAPHIC_DATA]: Confirming the locations. DIC"
type textarea "x"
type input "[GEOGRAPHIC_DATA]: Confirming the locations. DIC"
type textarea "x"
type input "[GEOGRAPHIC_DATA]: Confirming the locations. DIC i"
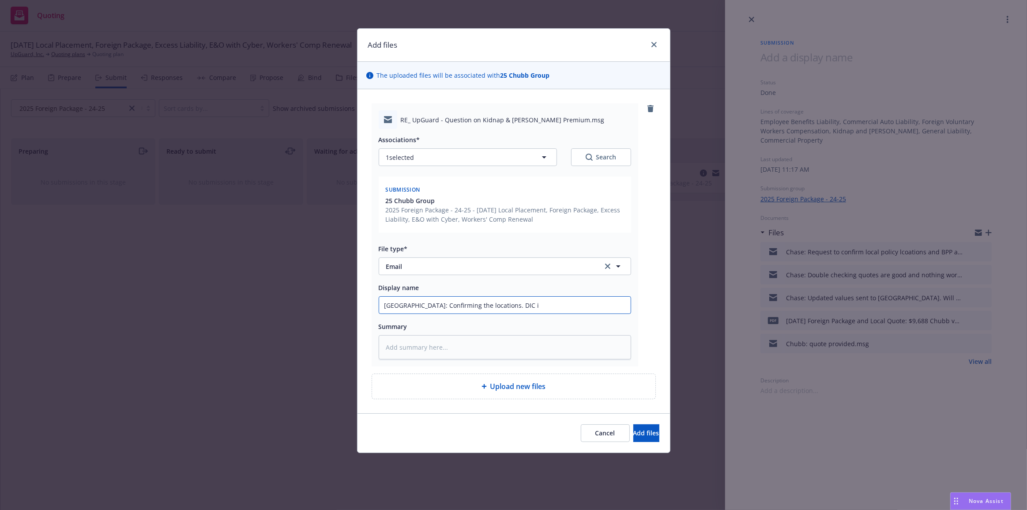
type textarea "x"
type input "[GEOGRAPHIC_DATA]: Confirming the locations. DIC in"
type textarea "x"
type input "[GEOGRAPHIC_DATA]: Confirming the locations. DIC in"
type textarea "x"
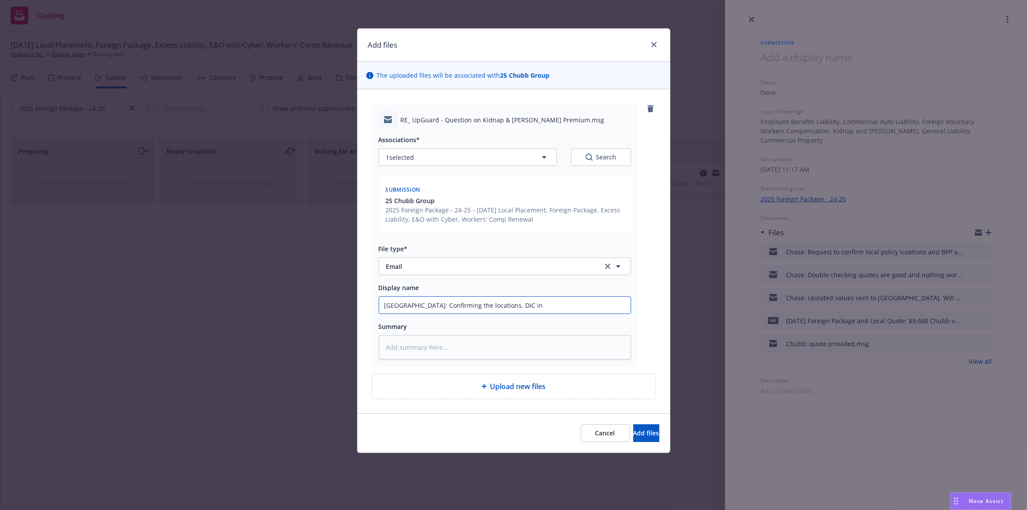
type input "[GEOGRAPHIC_DATA]: Confirming the locations. DIC in"
type textarea "x"
type input "[GEOGRAPHIC_DATA]: Confirming the locations. DIC i"
type textarea "x"
type input "[GEOGRAPHIC_DATA]: Confirming the locations. DIC"
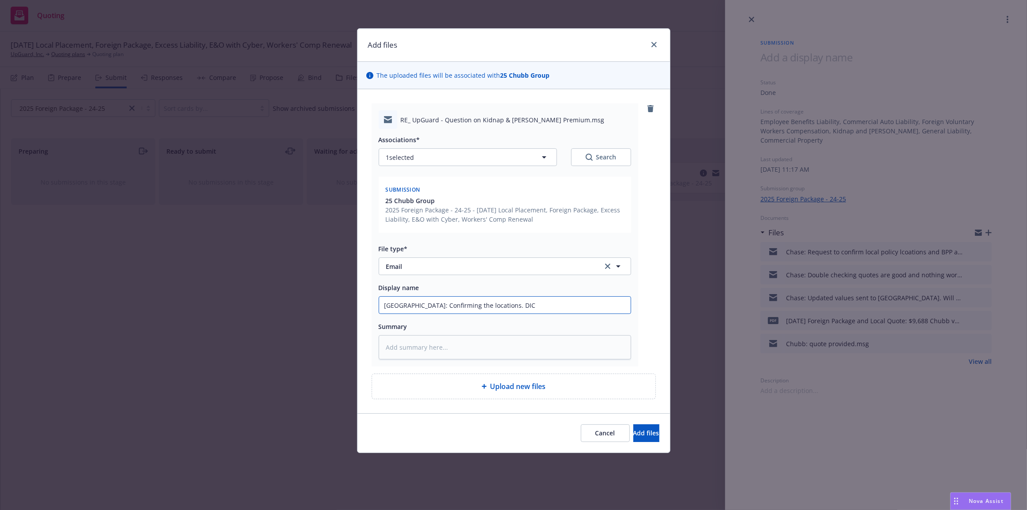
type textarea "x"
type input "[GEOGRAPHIC_DATA]: Confirming the locations. DIC f"
type textarea "x"
type input "[GEOGRAPHIC_DATA]: Confirming the locations. DIC fo"
type textarea "x"
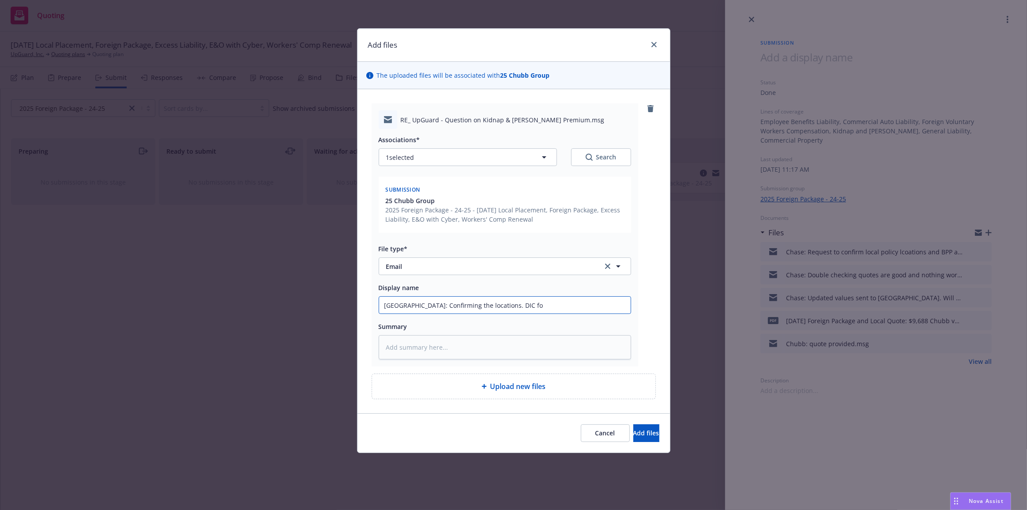
type input "[GEOGRAPHIC_DATA]: Confirming the locations. DIC for"
type textarea "x"
type input "[GEOGRAPHIC_DATA]: Confirming the locations. DIC for"
type textarea "x"
type input "[GEOGRAPHIC_DATA]: Confirming the locations. DIC for pr"
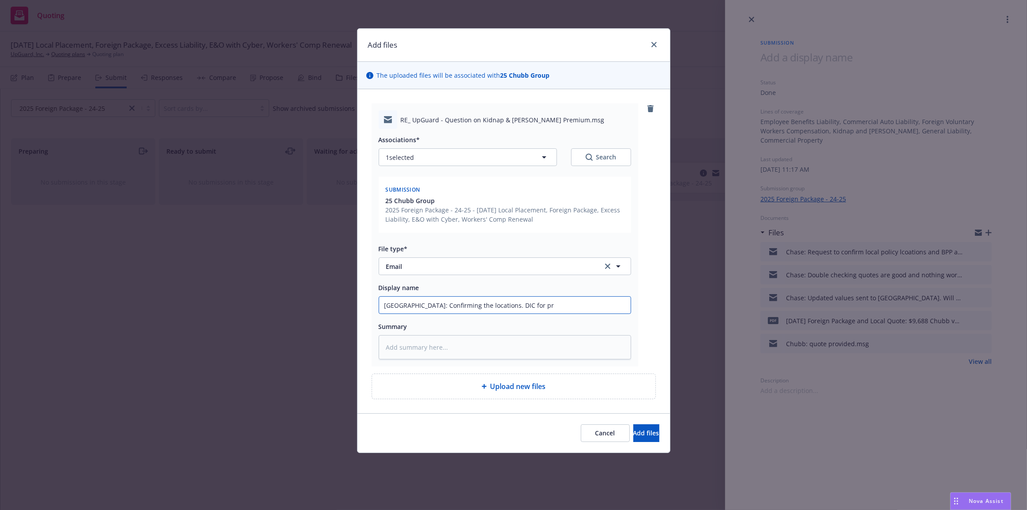
type textarea "x"
type input "[GEOGRAPHIC_DATA]: Confirming the locations. DIC for pro"
type textarea "x"
type input "[GEOGRAPHIC_DATA]: Confirming the locations. DIC for prop"
type textarea "x"
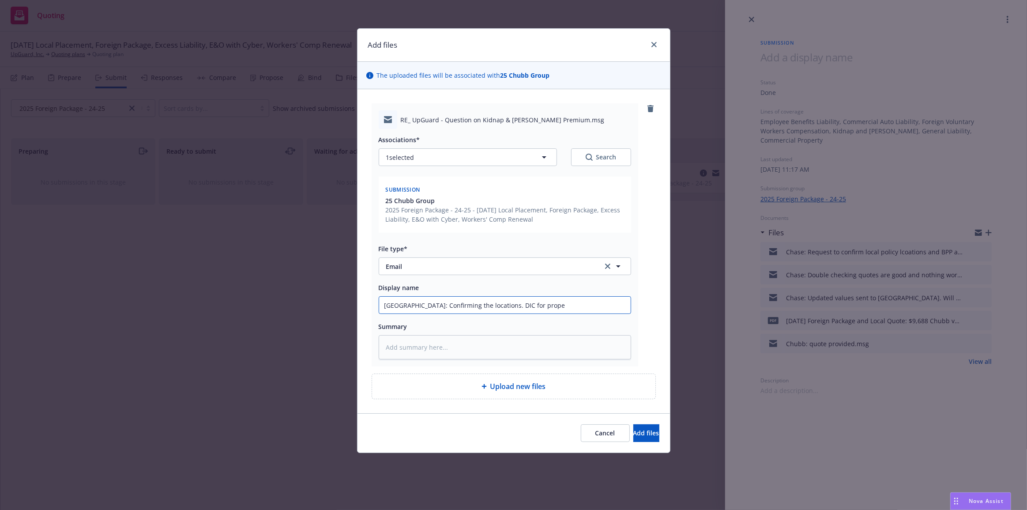
type input "[GEOGRAPHIC_DATA]: Confirming the locations. DIC for proper"
type textarea "x"
type input "[GEOGRAPHIC_DATA]: Confirming the locations. DIC for propert"
type textarea "x"
type input "[GEOGRAPHIC_DATA]: Confirming the locations. DIC for property"
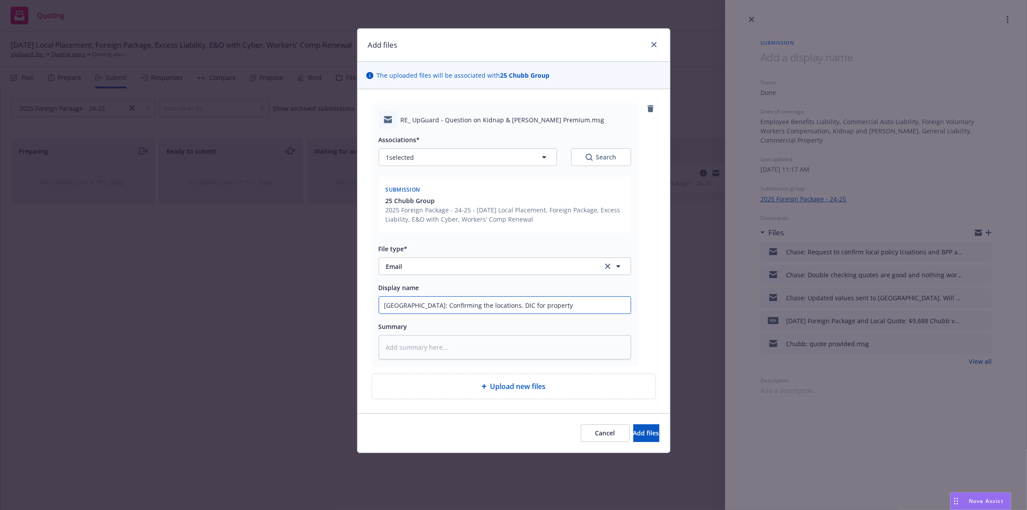
type textarea "x"
type input "[GEOGRAPHIC_DATA]: Confirming the locations. DIC for property"
type textarea "x"
type input "[GEOGRAPHIC_DATA]: Confirming the locations. DIC for property l"
type textarea "x"
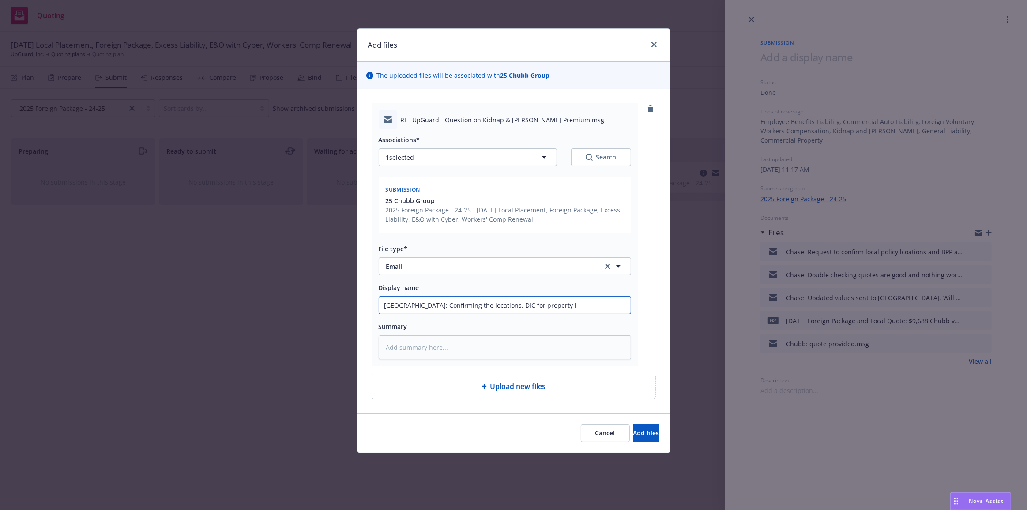
type input "[GEOGRAPHIC_DATA]: Confirming the locations. DIC for property lm"
type textarea "x"
type input "[GEOGRAPHIC_DATA]: Confirming the locations. DIC for property lmi"
type textarea "x"
type input "[GEOGRAPHIC_DATA]: Confirming the locations. DIC for property lm"
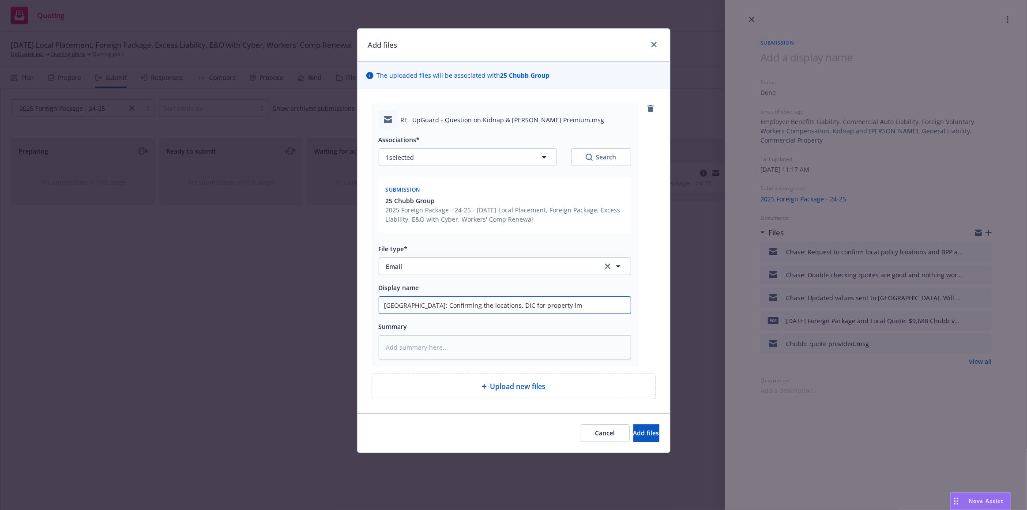
type textarea "x"
type input "[GEOGRAPHIC_DATA]: Confirming the locations. DIC for property l"
type textarea "x"
type input "[GEOGRAPHIC_DATA]: Confirming the locations. DIC for property li"
type textarea "x"
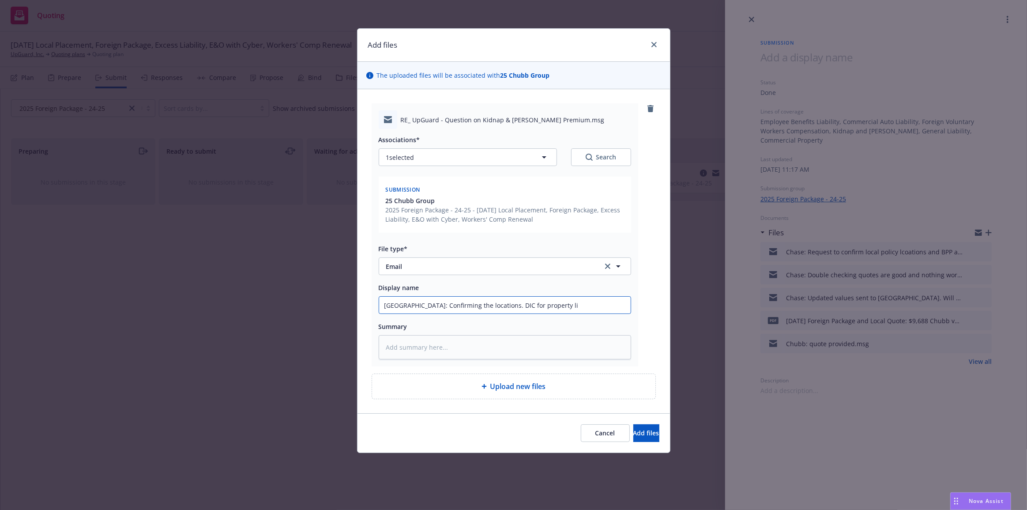
type input "[GEOGRAPHIC_DATA]: Confirming the locations. DIC for property lim"
type textarea "x"
type input "[GEOGRAPHIC_DATA]: Confirming the locations. DIC for property limi"
type textarea "x"
type input "[GEOGRAPHIC_DATA]: Confirming the locations. DIC for property limit"
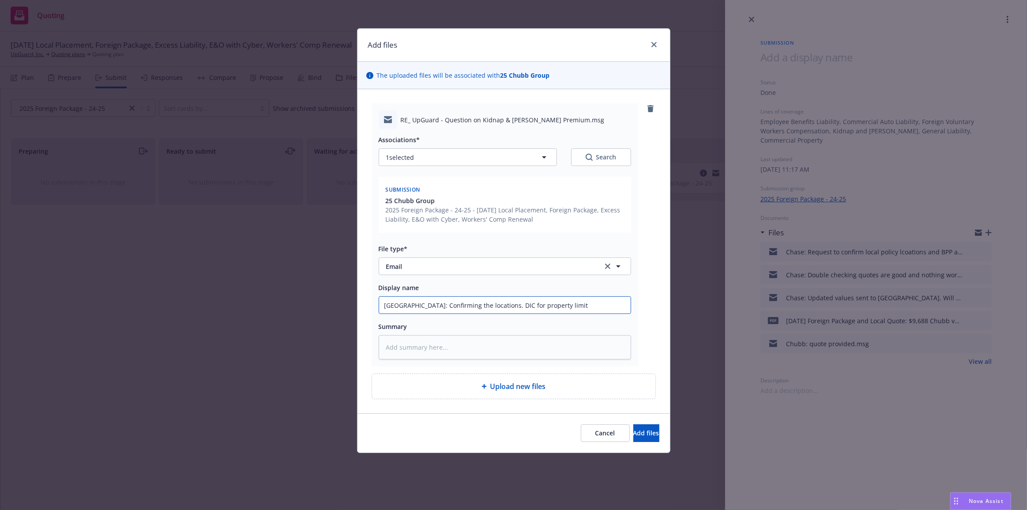
type textarea "x"
type input "[GEOGRAPHIC_DATA]: Confirming the locations. DIC for property limits"
click at [633, 424] on button "Add files" at bounding box center [646, 433] width 26 height 18
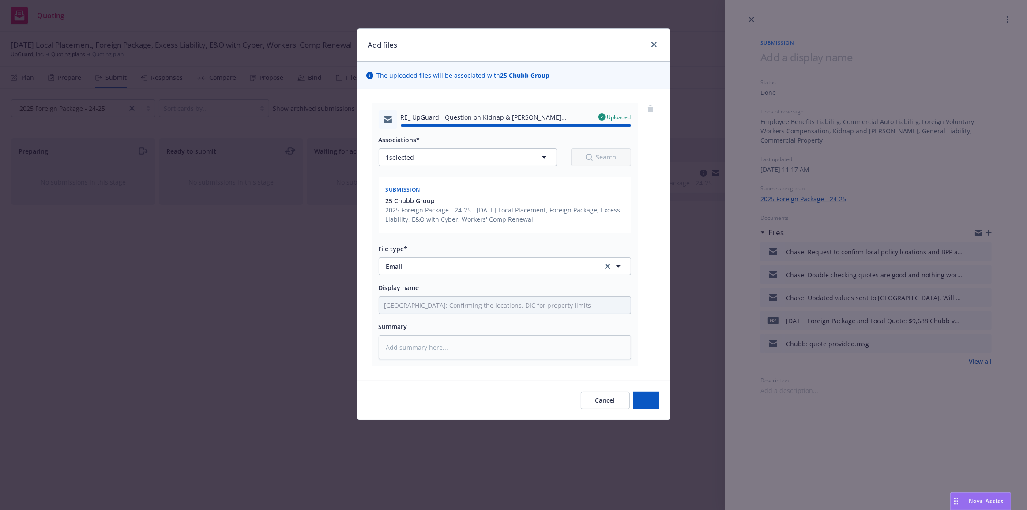
type textarea "x"
